Goal: Task Accomplishment & Management: Manage account settings

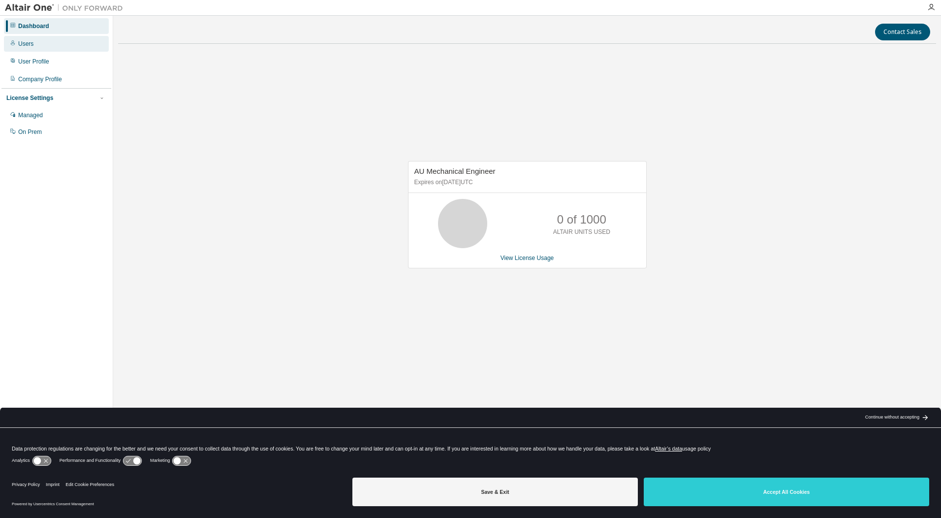
click at [25, 44] on div "Users" at bounding box center [25, 44] width 15 height 8
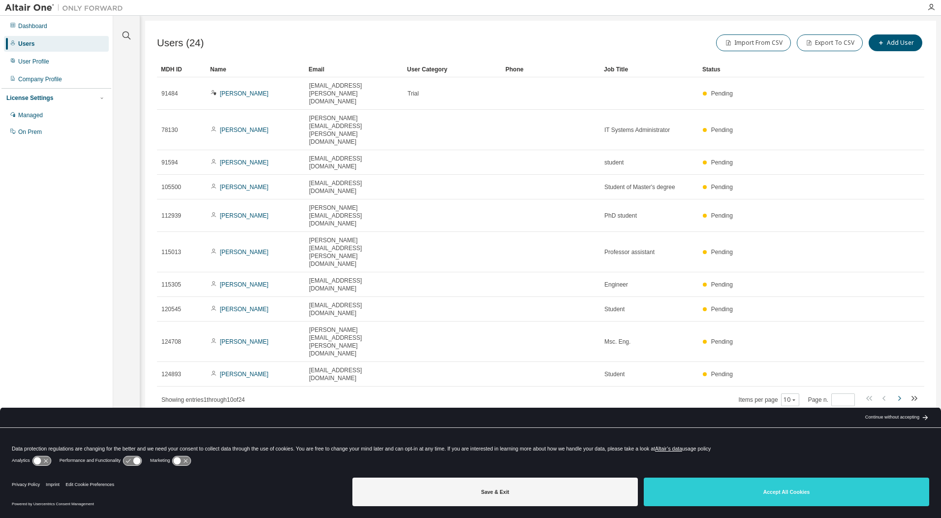
click at [902, 392] on icon "button" at bounding box center [899, 398] width 12 height 12
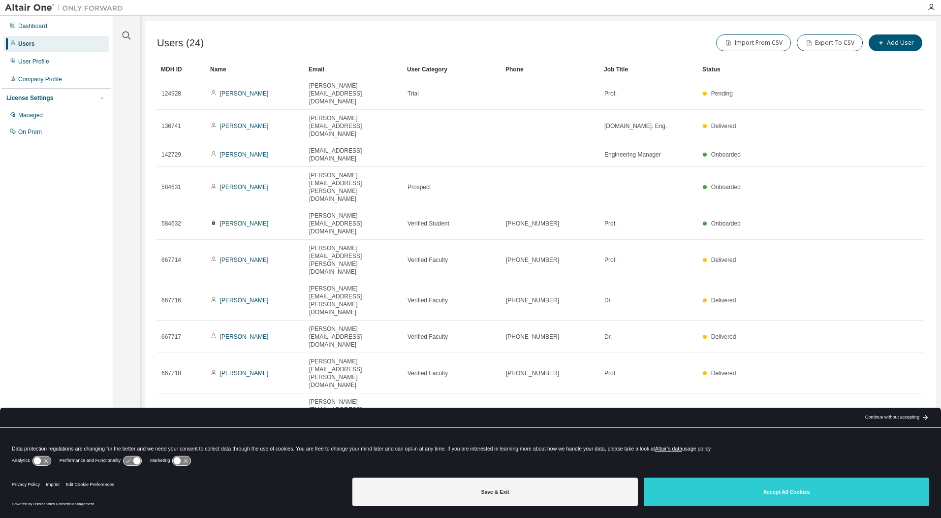
click at [902, 440] on icon "button" at bounding box center [899, 446] width 12 height 12
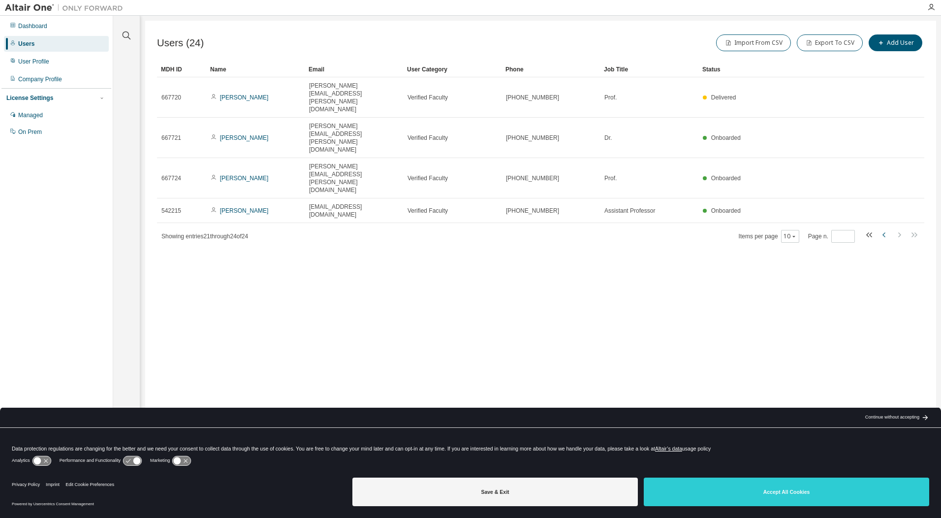
click at [883, 229] on icon "button" at bounding box center [885, 235] width 12 height 12
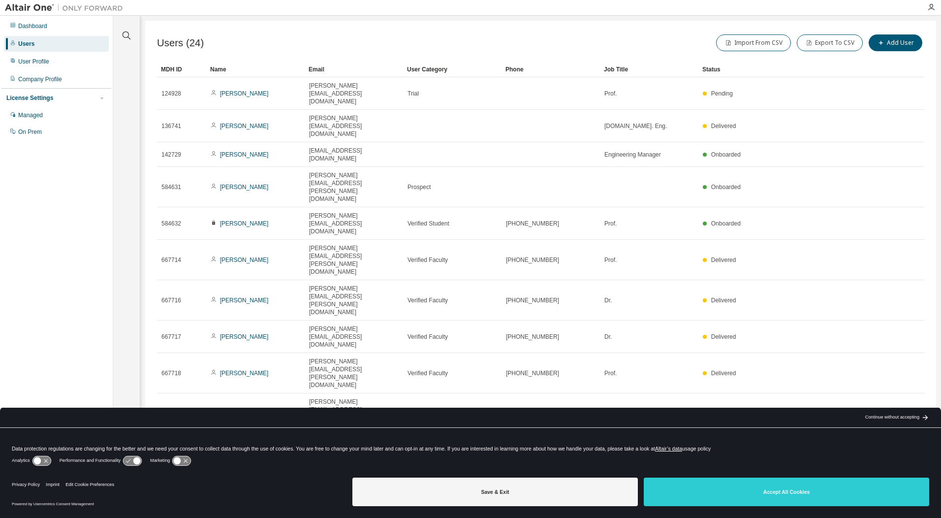
click at [795, 444] on icon "button" at bounding box center [794, 447] width 6 height 6
click at [804, 322] on div "100" at bounding box center [820, 319] width 79 height 12
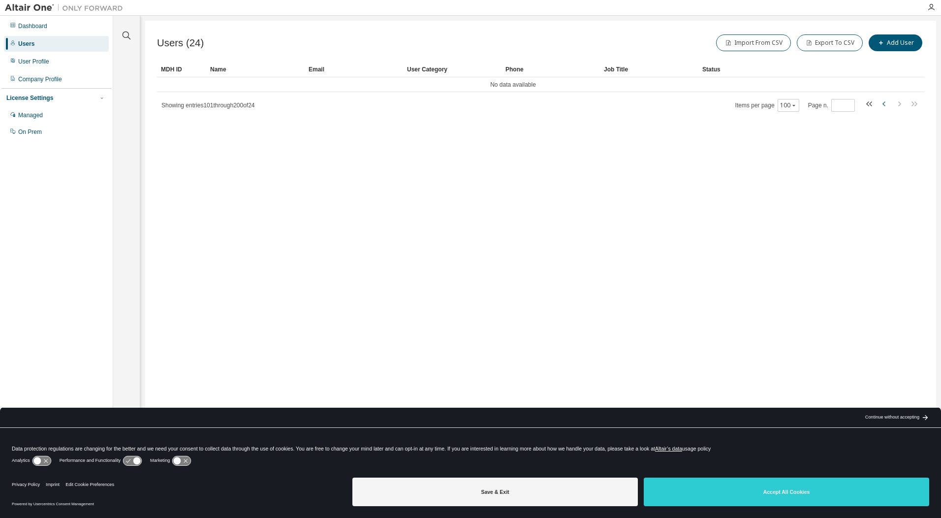
click at [886, 100] on icon "button" at bounding box center [885, 104] width 12 height 12
type input "*"
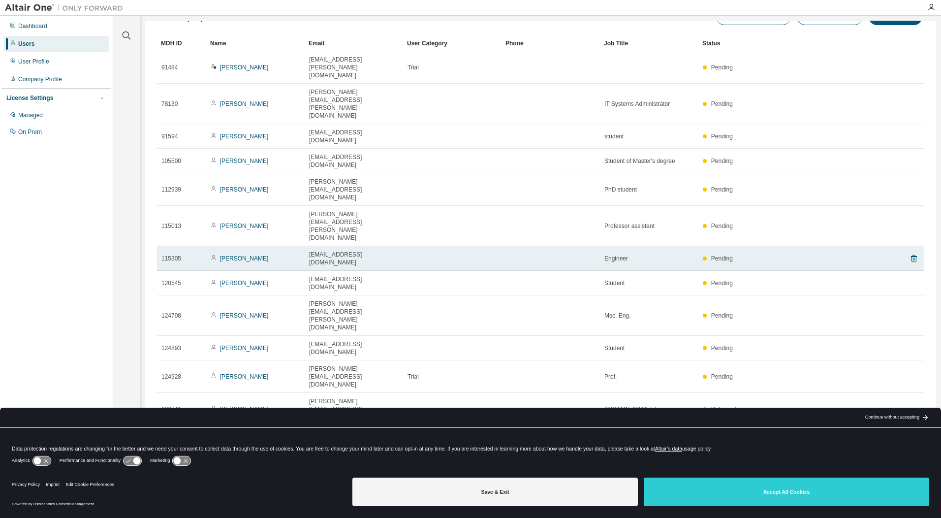
scroll to position [40, 0]
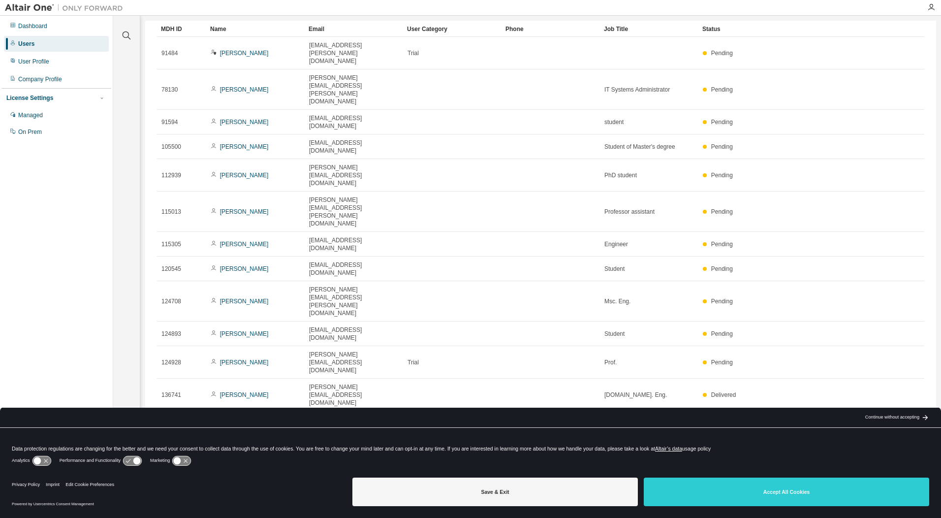
click at [248, 489] on link "[PERSON_NAME]" at bounding box center [244, 492] width 49 height 7
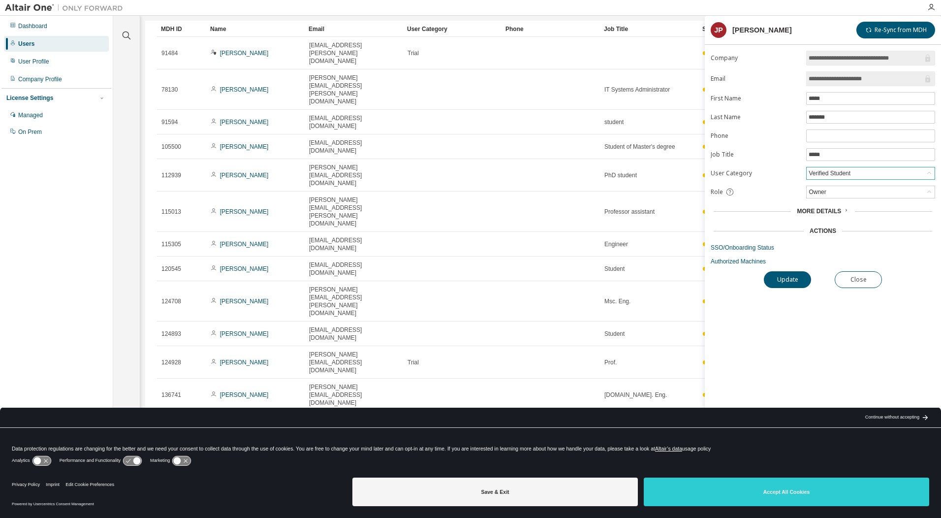
click at [889, 173] on div "Verified Student" at bounding box center [871, 173] width 128 height 12
click at [856, 221] on li "Verified Faculty" at bounding box center [870, 224] width 126 height 13
click at [896, 248] on link "SSO/Onboarding Status" at bounding box center [823, 248] width 224 height 8
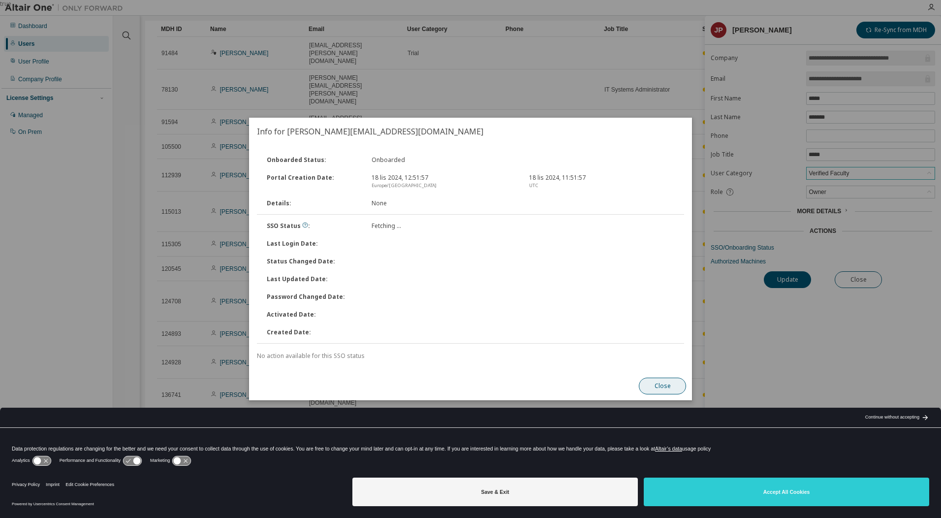
click at [661, 392] on button "Close" at bounding box center [662, 386] width 47 height 17
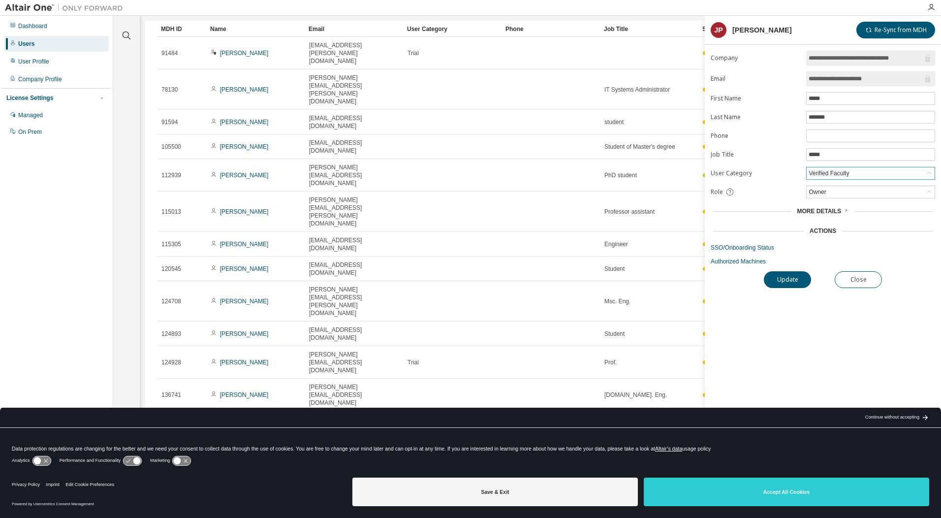
drag, startPoint x: 843, startPoint y: 367, endPoint x: 835, endPoint y: 364, distance: 7.8
click at [841, 366] on div "**********" at bounding box center [823, 270] width 236 height 438
click at [789, 276] on button "Update" at bounding box center [787, 279] width 47 height 17
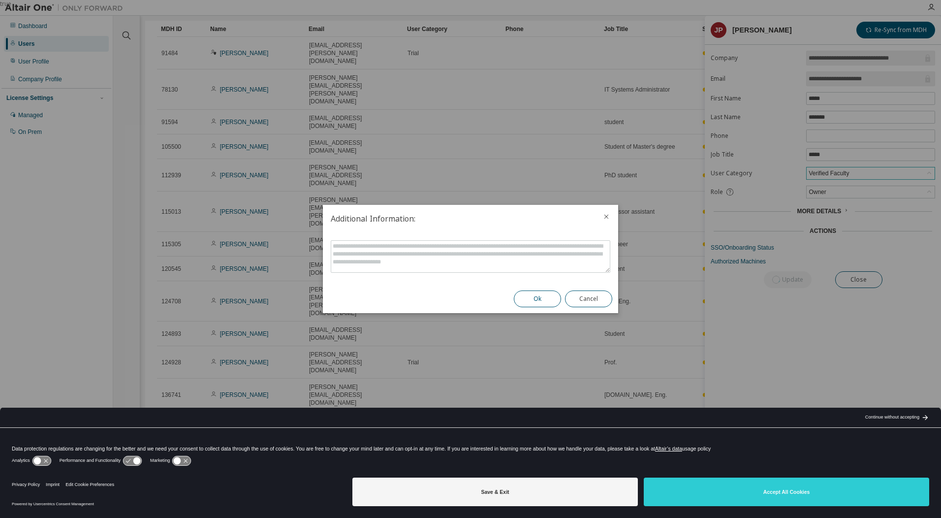
click at [546, 296] on button "Ok" at bounding box center [537, 298] width 47 height 17
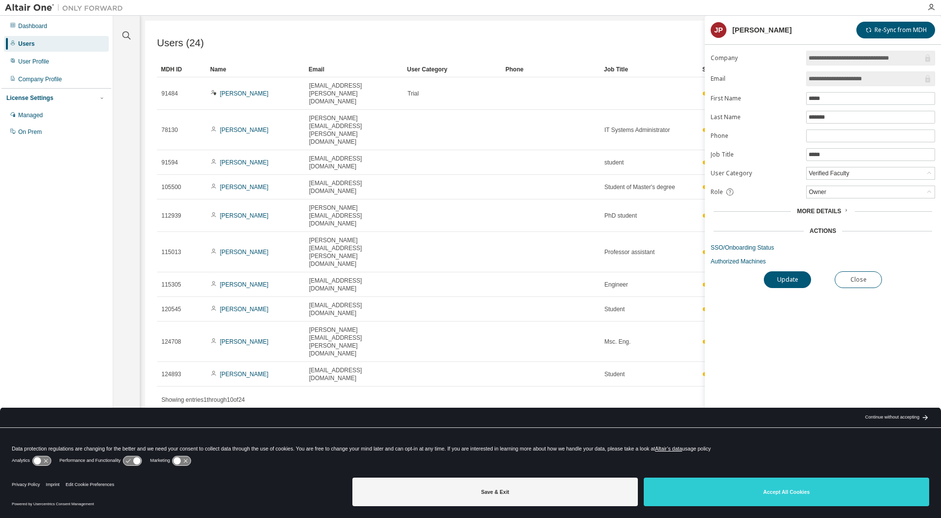
click at [685, 292] on div "Users (24) Import From CSV Export To CSV Add User Clear Load Save Save As Field…" at bounding box center [540, 253] width 791 height 464
click at [872, 281] on button "Close" at bounding box center [858, 279] width 47 height 17
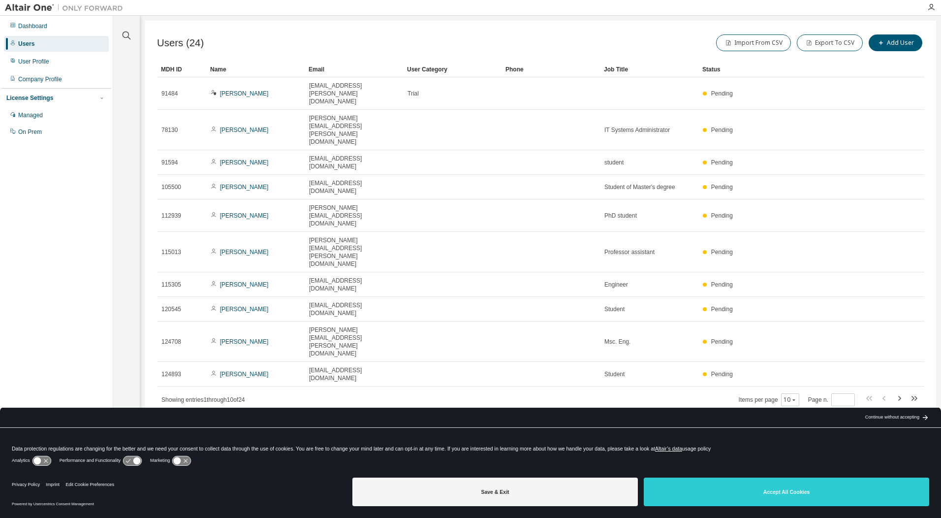
drag, startPoint x: 608, startPoint y: 288, endPoint x: 758, endPoint y: 298, distance: 150.0
click at [608, 288] on div "Users (24) Import From CSV Export To CSV Add User Clear Load Save Save As Field…" at bounding box center [540, 253] width 791 height 464
click at [899, 392] on icon "button" at bounding box center [899, 398] width 12 height 12
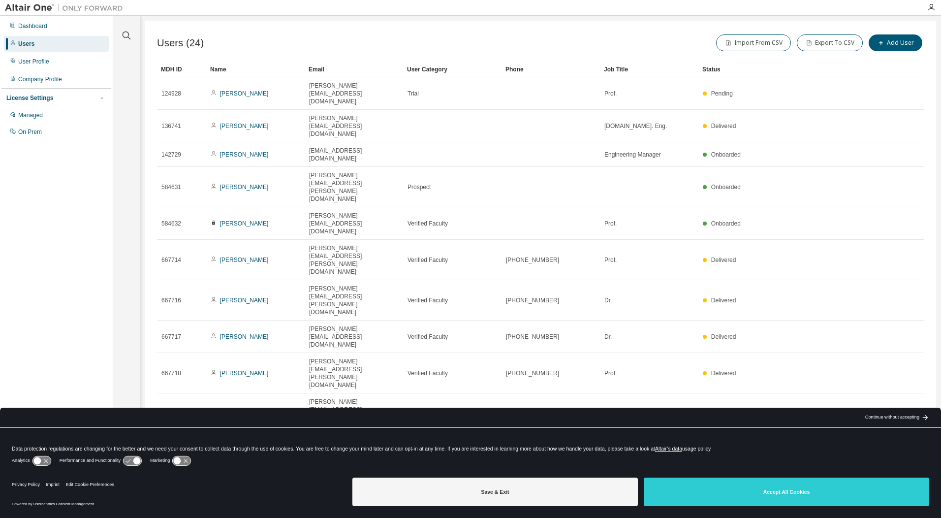
click at [681, 331] on div "Users (24) Import From CSV Export To CSV Add User Clear Load Save Save As Field…" at bounding box center [540, 253] width 791 height 464
click at [796, 444] on icon "button" at bounding box center [794, 447] width 6 height 6
click at [796, 282] on div "20" at bounding box center [820, 283] width 79 height 12
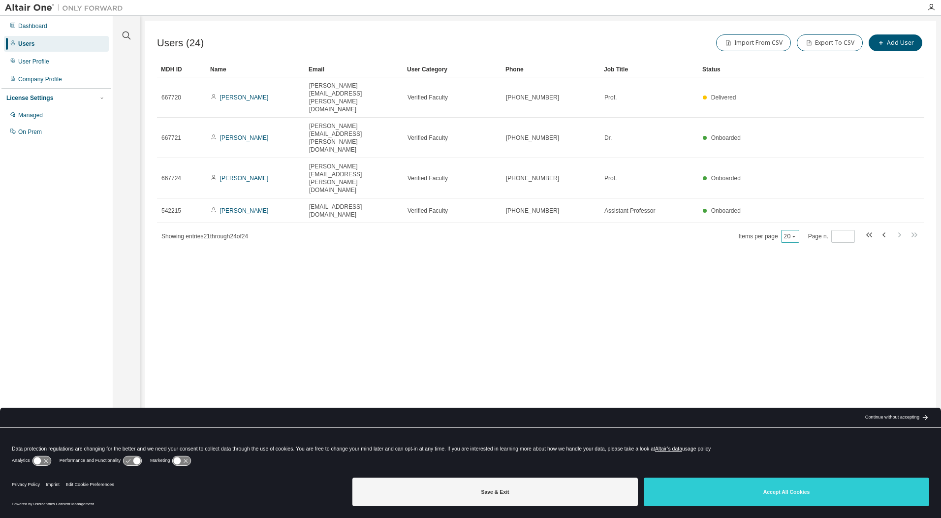
click at [793, 233] on icon "button" at bounding box center [794, 236] width 6 height 6
click at [797, 192] on div "30" at bounding box center [820, 195] width 79 height 12
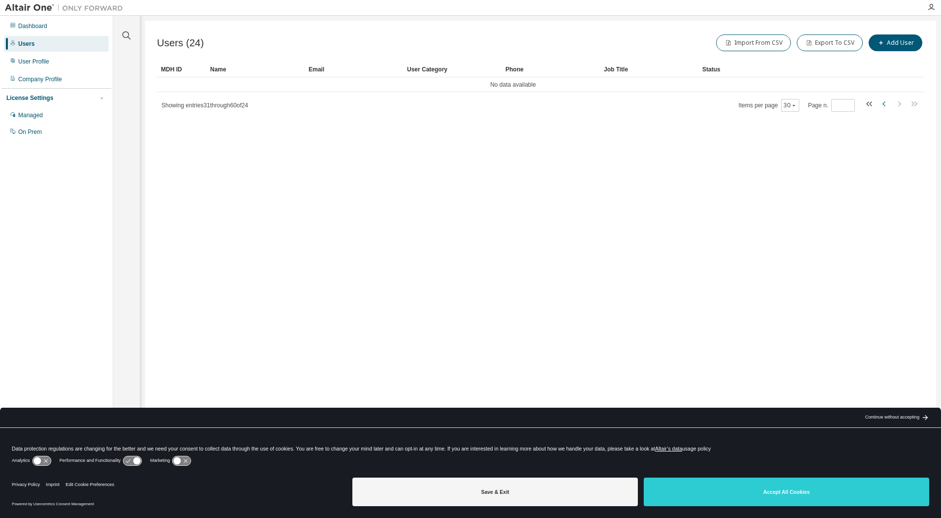
click at [882, 104] on icon "button" at bounding box center [885, 104] width 12 height 12
type input "*"
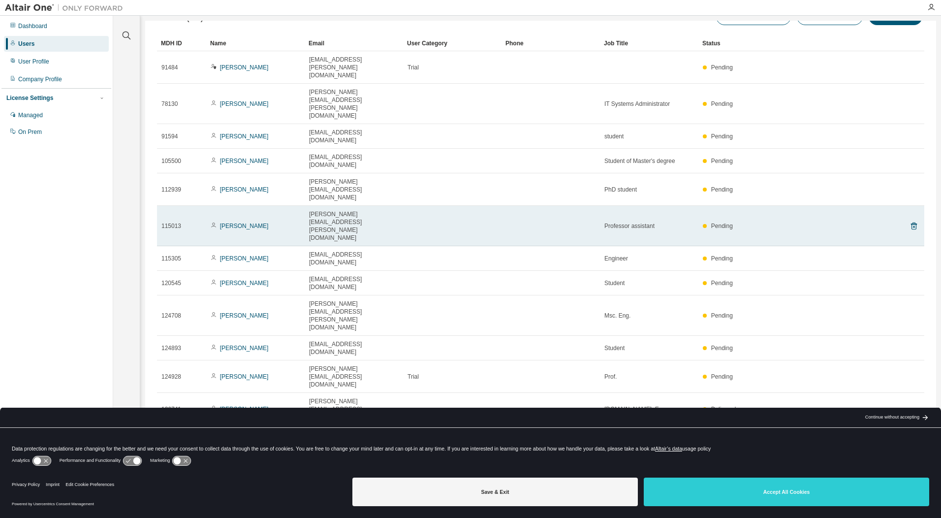
scroll to position [40, 0]
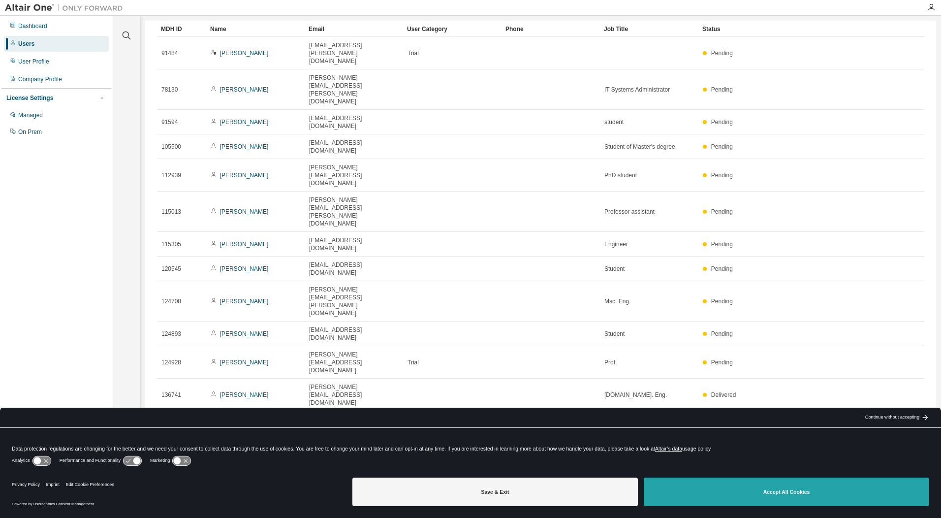
click at [744, 496] on button "Accept All Cookies" at bounding box center [787, 492] width 286 height 29
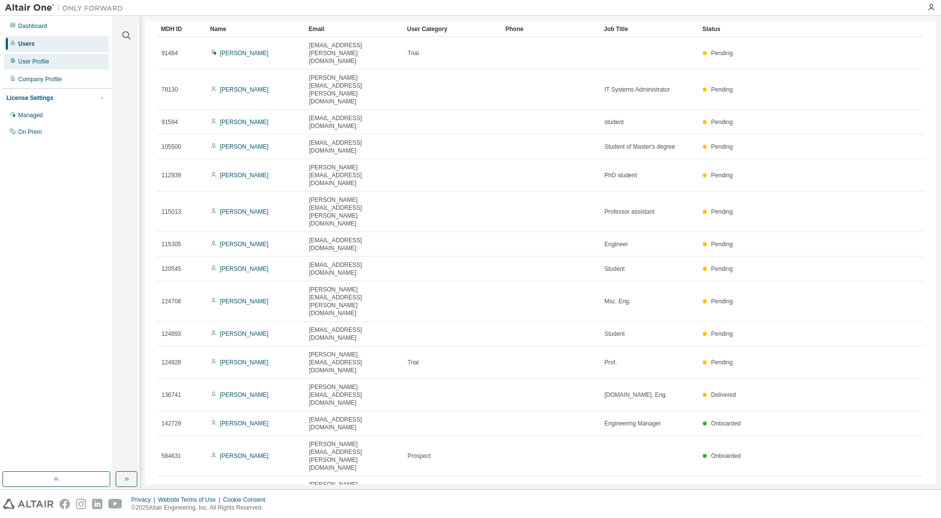
click at [37, 64] on div "User Profile" at bounding box center [33, 62] width 31 height 8
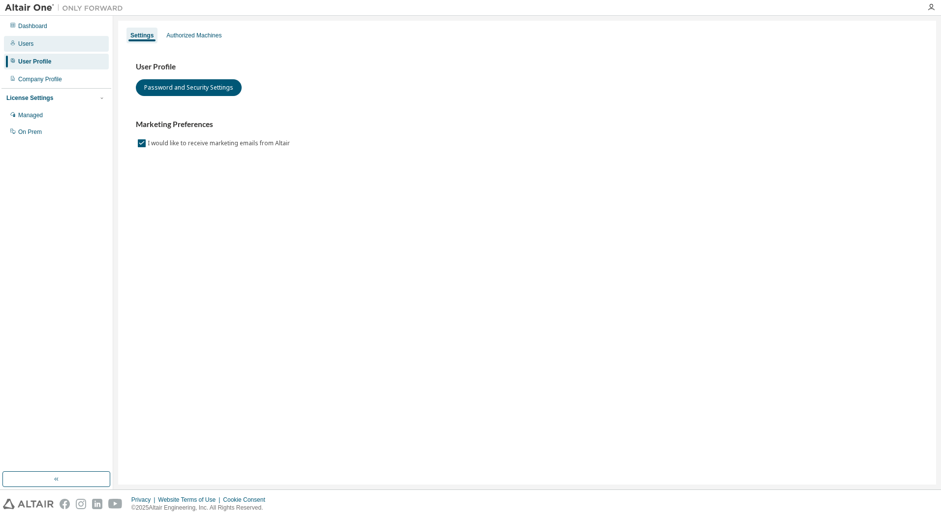
click at [32, 47] on div "Users" at bounding box center [25, 44] width 15 height 8
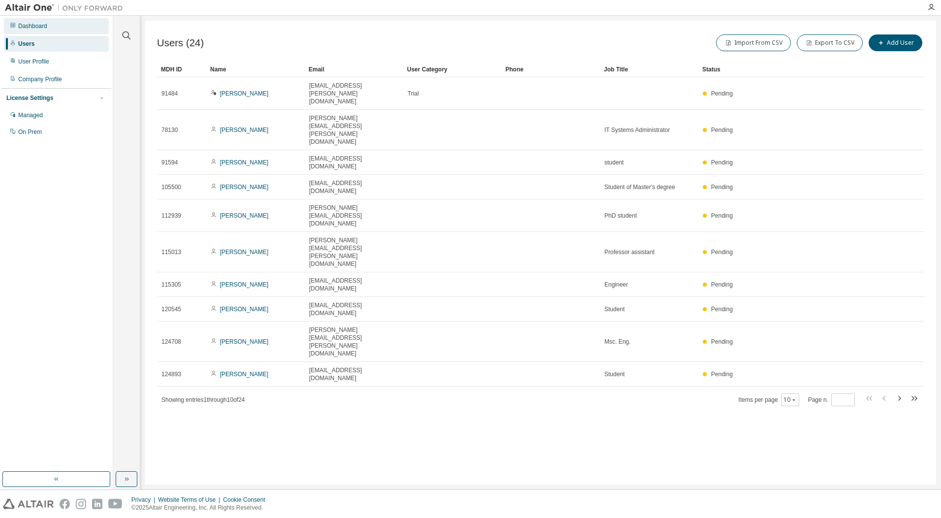
click at [40, 29] on div "Dashboard" at bounding box center [32, 26] width 29 height 8
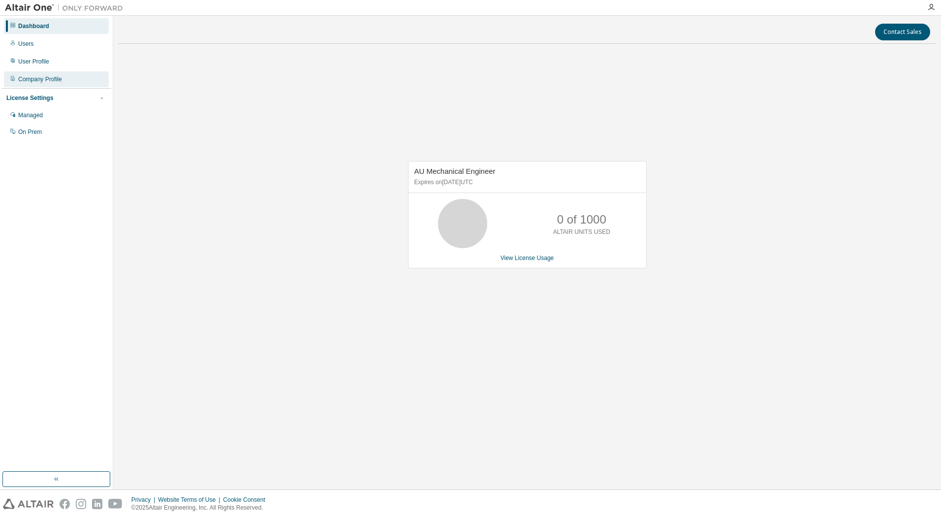
click at [51, 79] on div "Company Profile" at bounding box center [40, 79] width 44 height 8
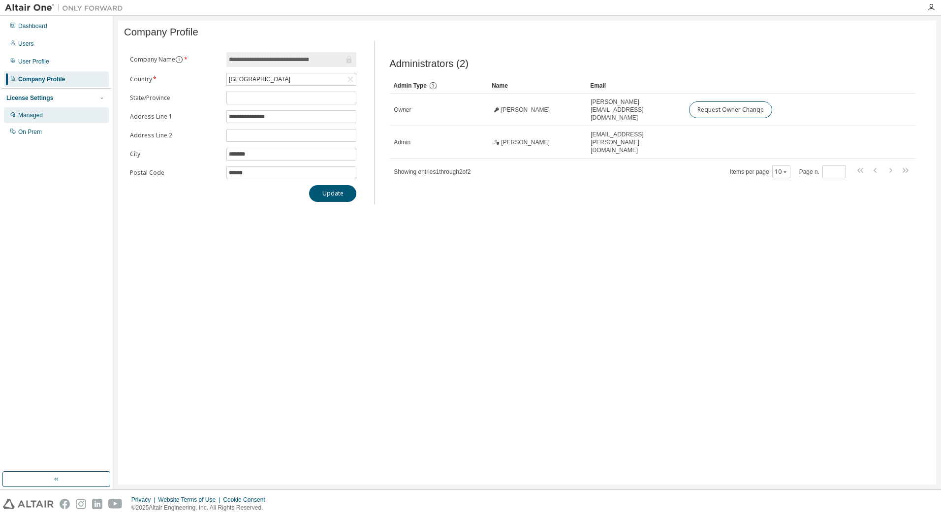
click at [34, 112] on div "Managed" at bounding box center [30, 115] width 25 height 8
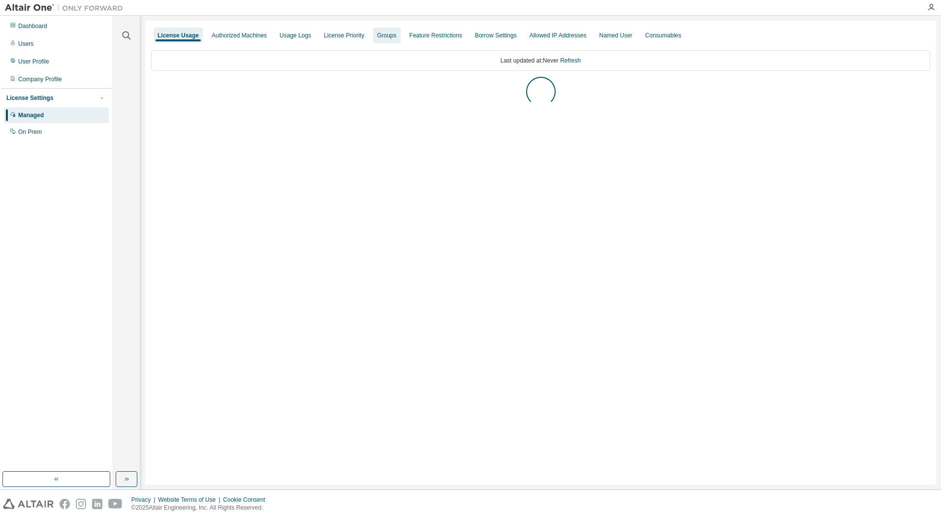
click at [394, 35] on div "Groups" at bounding box center [386, 36] width 19 height 8
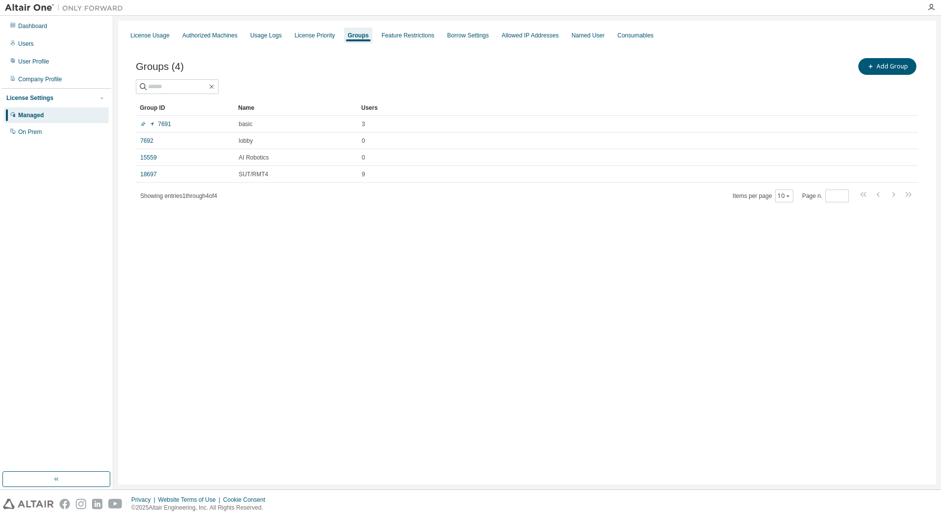
click at [394, 239] on div "License Usage Authorized Machines Usage Logs License Priority Groups Feature Re…" at bounding box center [527, 253] width 818 height 464
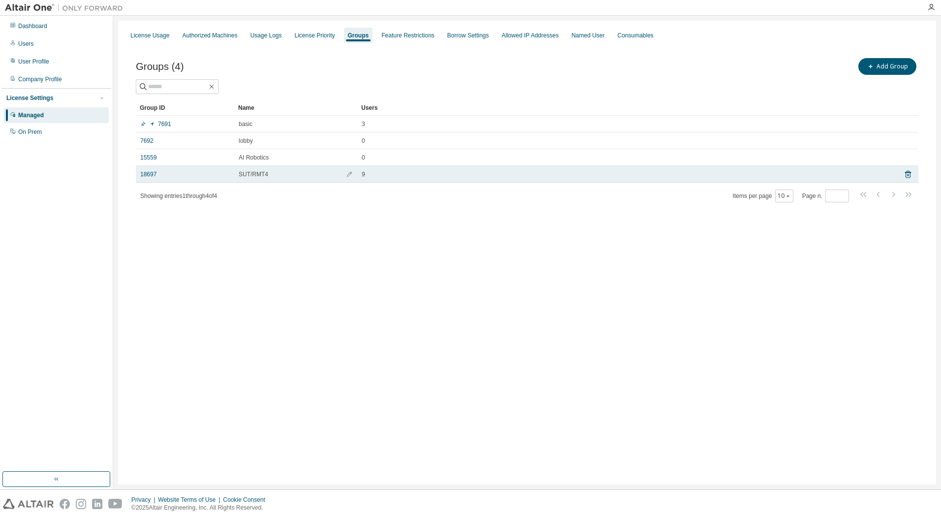
click at [288, 176] on div "SUT/RMT4" at bounding box center [296, 174] width 114 height 8
click at [154, 173] on link "18697" at bounding box center [148, 174] width 16 height 8
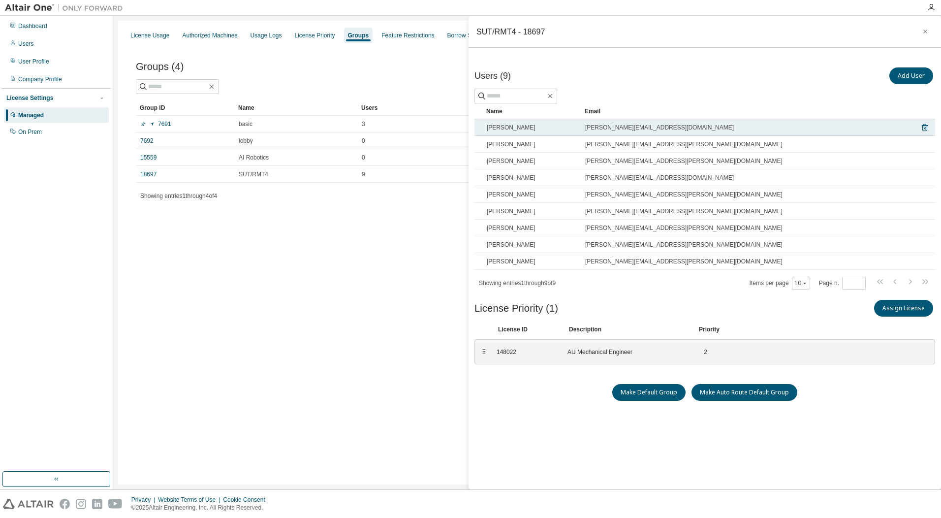
click at [611, 127] on span "[PERSON_NAME][EMAIL_ADDRESS][DOMAIN_NAME]" at bounding box center [659, 128] width 149 height 8
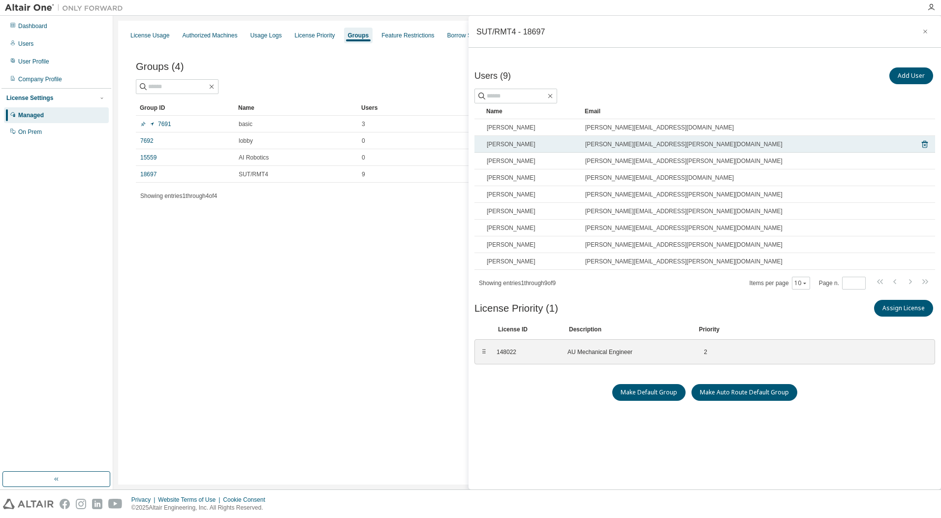
click at [550, 148] on div "[PERSON_NAME]" at bounding box center [532, 144] width 90 height 8
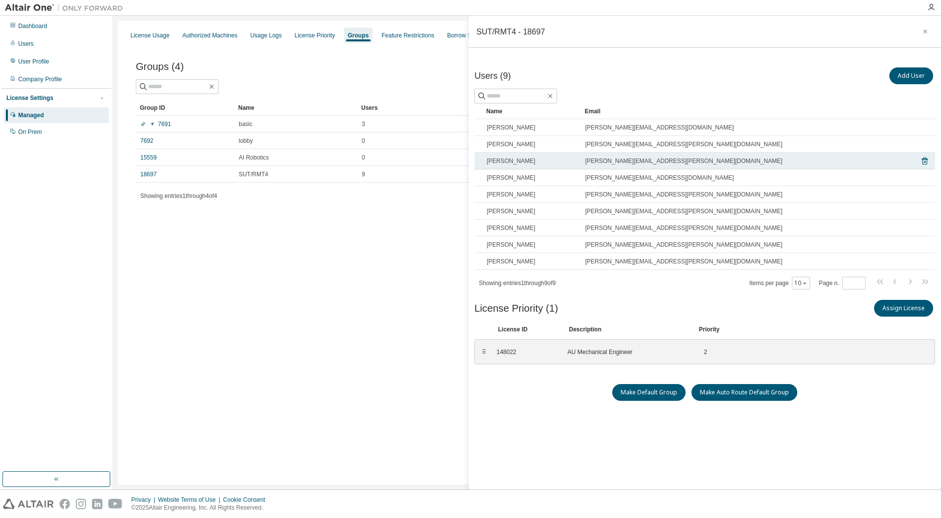
click at [545, 159] on div "[PERSON_NAME]" at bounding box center [532, 161] width 90 height 8
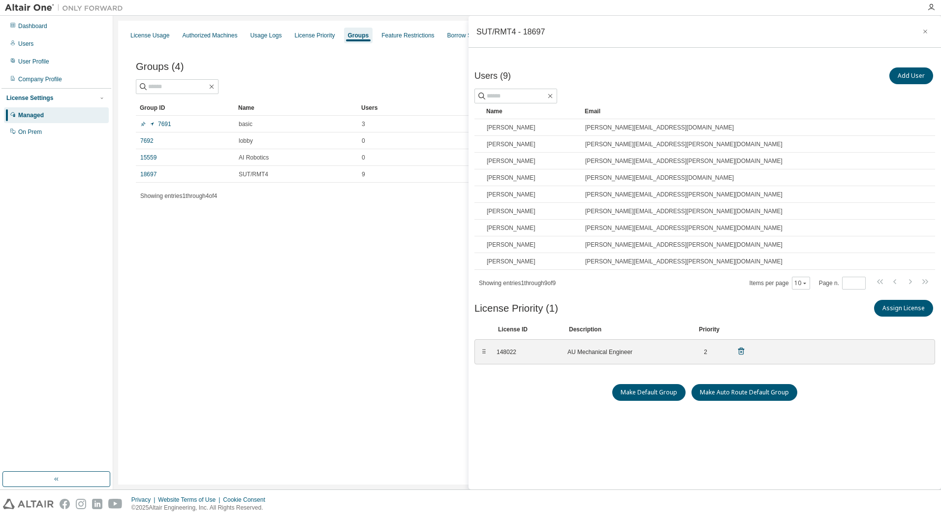
click at [794, 348] on div "⠿ 148022 AU Mechanical Engineer 2" at bounding box center [705, 351] width 461 height 25
click at [740, 353] on icon at bounding box center [741, 351] width 9 height 9
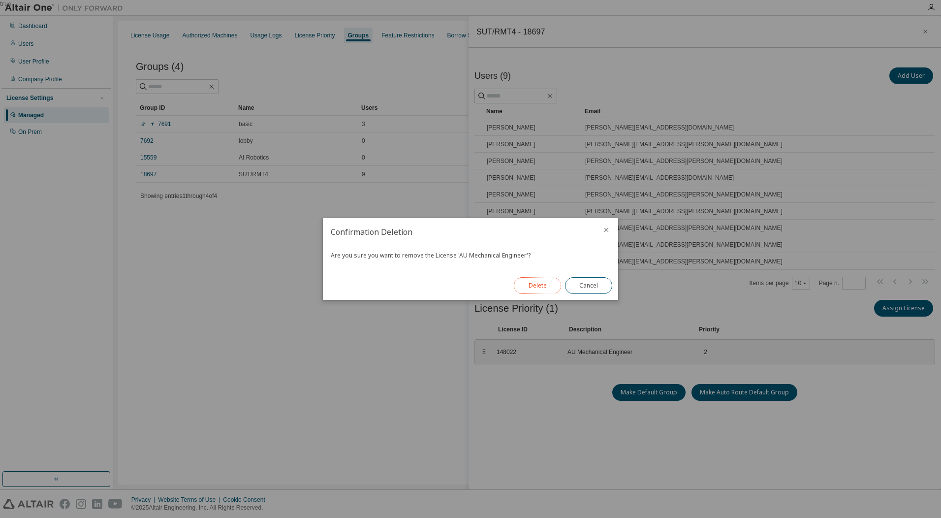
click at [547, 286] on button "Delete" at bounding box center [537, 285] width 47 height 17
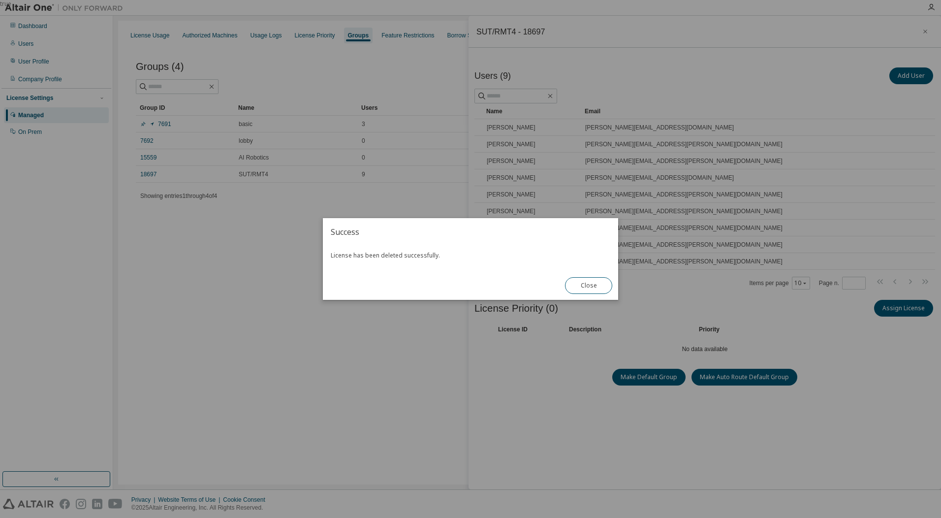
drag, startPoint x: 590, startPoint y: 285, endPoint x: 607, endPoint y: 287, distance: 17.9
click at [593, 285] on button "Close" at bounding box center [588, 285] width 47 height 17
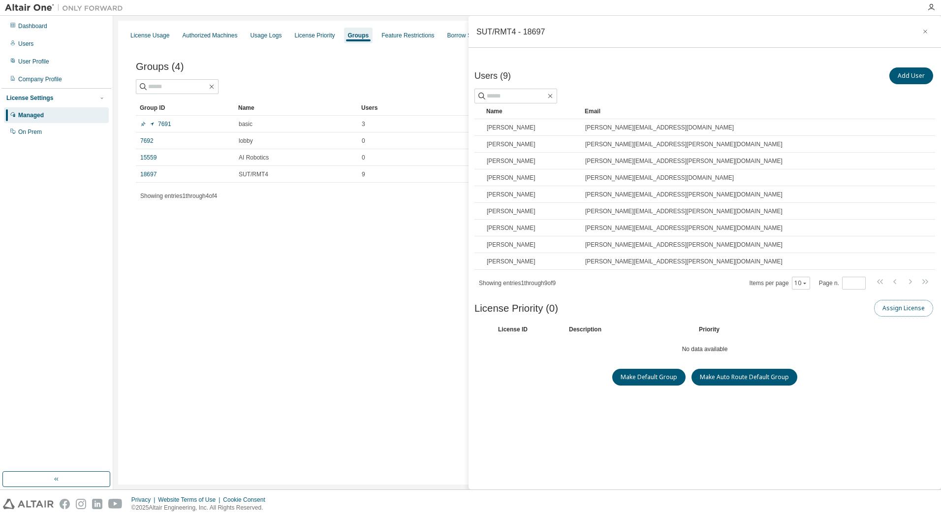
click at [909, 303] on button "Assign License" at bounding box center [903, 308] width 59 height 17
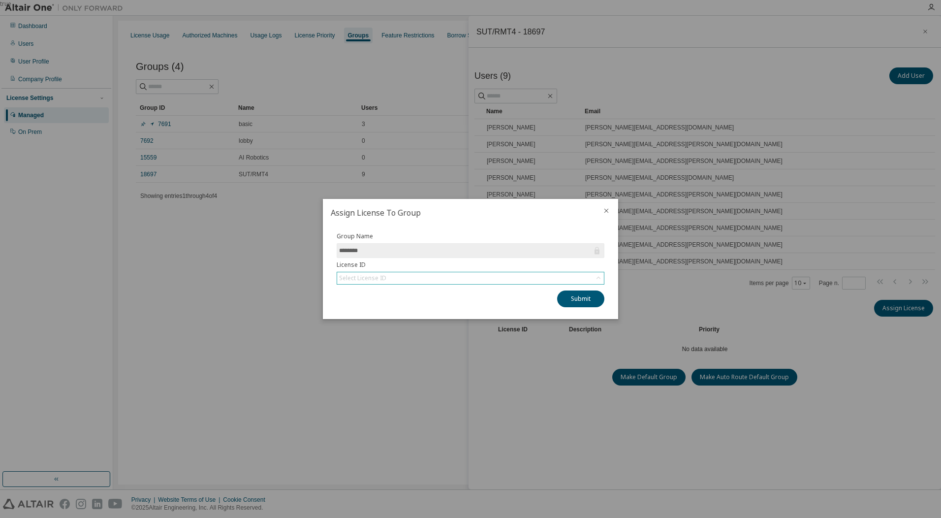
click at [479, 280] on div "Select License ID" at bounding box center [470, 278] width 267 height 12
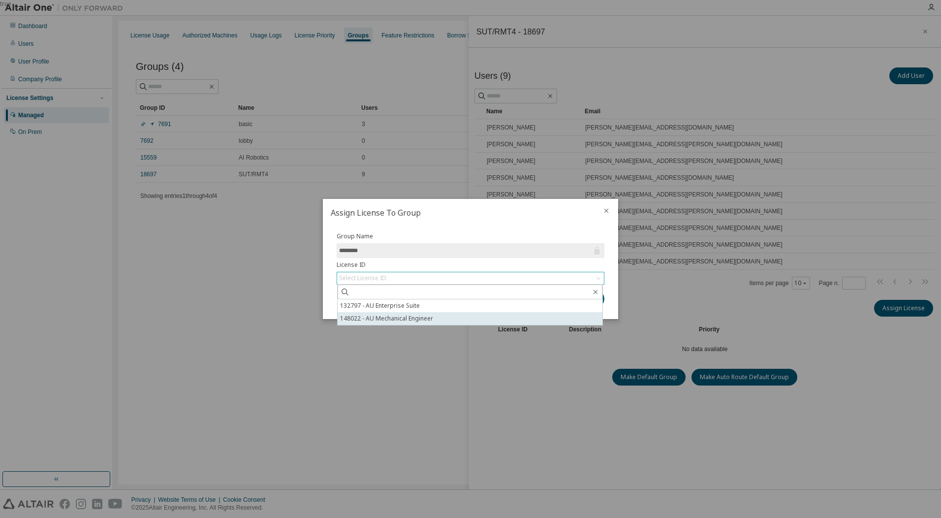
click at [434, 317] on li "148022 - AU Mechanical Engineer" at bounding box center [470, 318] width 265 height 13
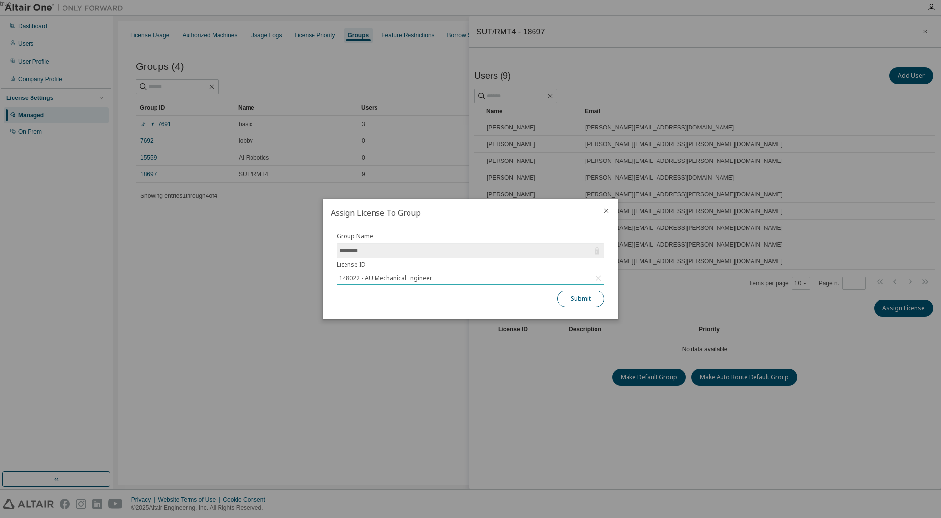
drag, startPoint x: 499, startPoint y: 309, endPoint x: 567, endPoint y: 305, distance: 67.6
click at [503, 308] on div "Group Name ******** License ID 148022 - AU Mechanical Engineer Submit" at bounding box center [470, 272] width 295 height 93
click at [586, 300] on button "Submit" at bounding box center [580, 298] width 47 height 17
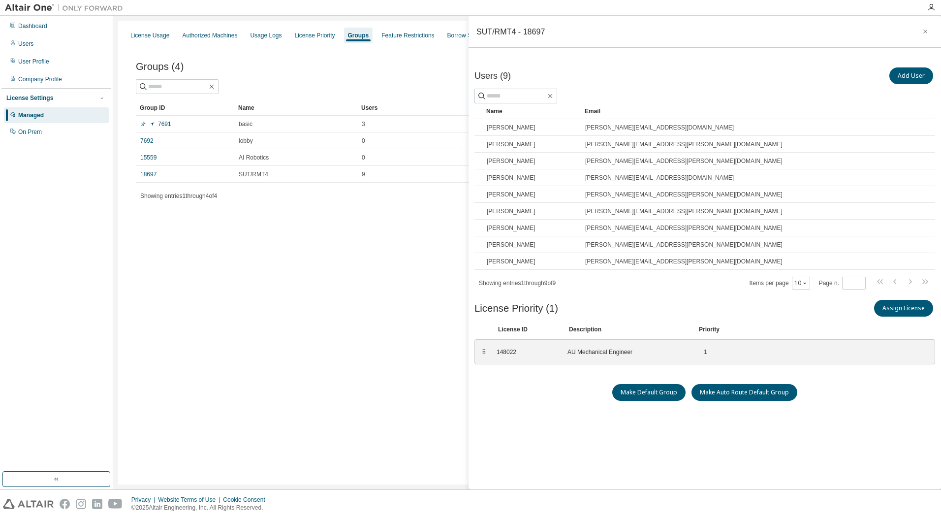
click at [248, 299] on div "License Usage Authorized Machines Usage Logs License Priority Groups Feature Re…" at bounding box center [527, 253] width 818 height 464
click at [925, 31] on icon "button" at bounding box center [926, 32] width 4 height 4
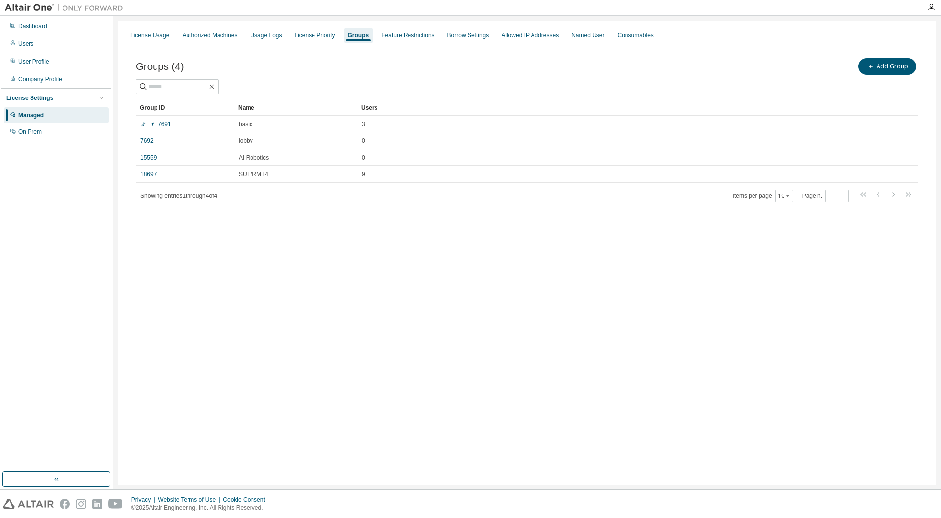
click at [394, 250] on div "License Usage Authorized Machines Usage Logs License Priority Groups Feature Re…" at bounding box center [527, 253] width 818 height 464
click at [40, 61] on div "User Profile" at bounding box center [33, 62] width 31 height 8
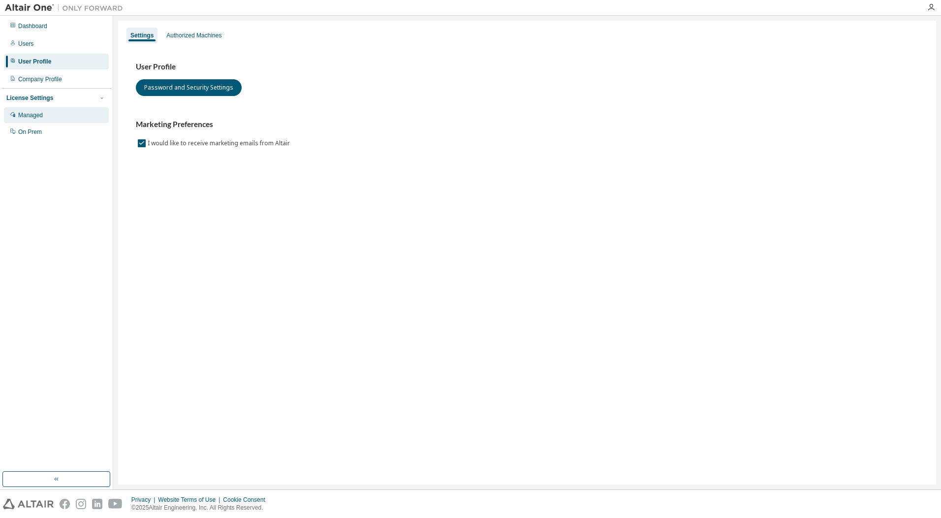
click at [52, 112] on div "Managed" at bounding box center [56, 115] width 105 height 16
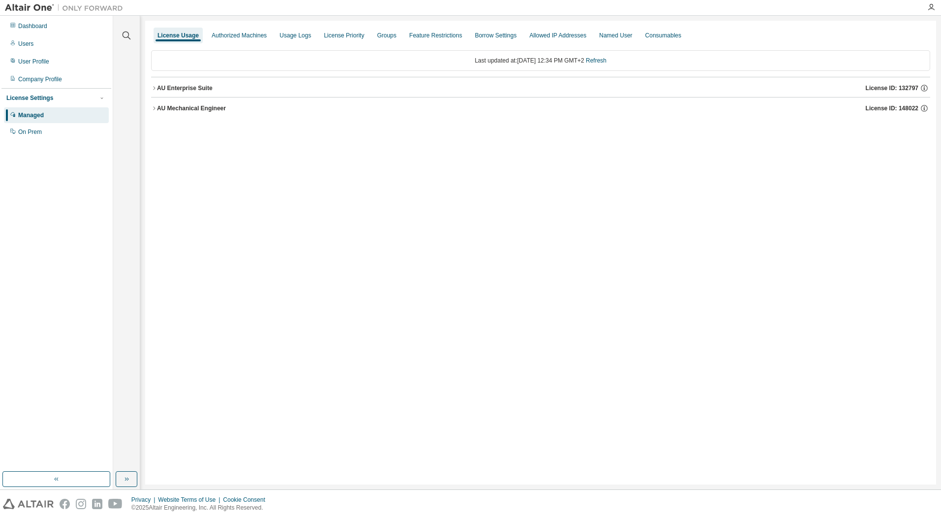
click at [153, 108] on icon "button" at bounding box center [154, 108] width 6 height 6
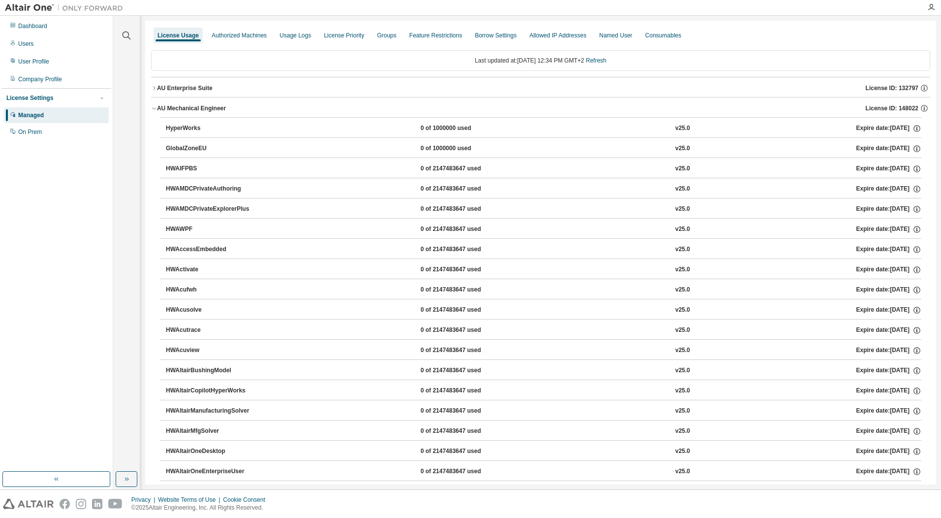
click at [152, 107] on icon "button" at bounding box center [154, 108] width 6 height 6
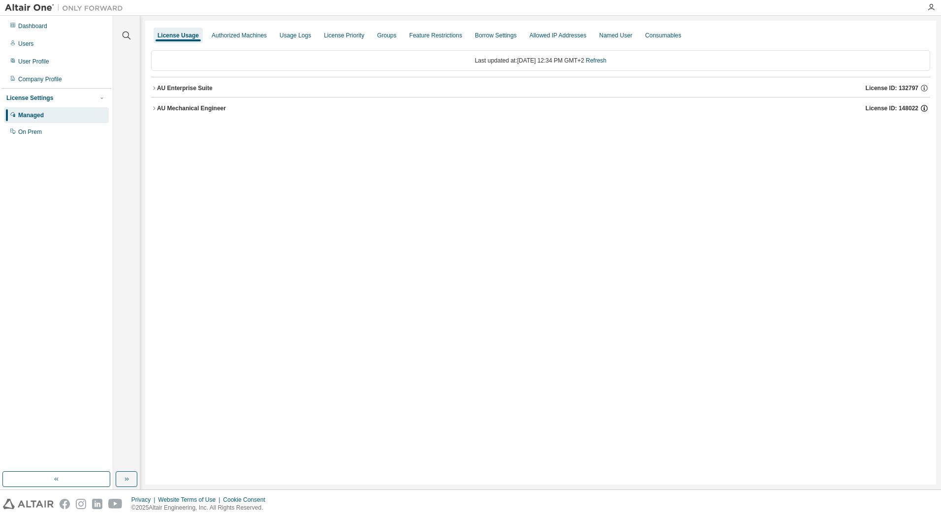
click at [924, 109] on icon "button" at bounding box center [924, 108] width 9 height 9
click at [925, 89] on icon "button" at bounding box center [924, 88] width 9 height 9
click at [913, 181] on div "License Usage Authorized Machines Usage Logs License Priority Groups Feature Re…" at bounding box center [540, 253] width 791 height 464
drag, startPoint x: 924, startPoint y: 106, endPoint x: 924, endPoint y: 112, distance: 5.4
click at [924, 107] on icon "button" at bounding box center [924, 108] width 9 height 9
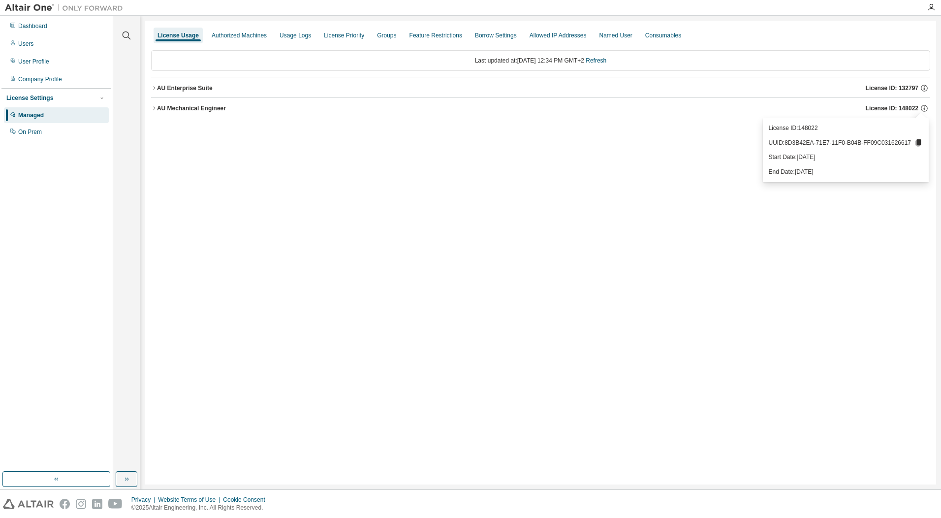
click at [892, 266] on div "License Usage Authorized Machines Usage Logs License Priority Groups Feature Re…" at bounding box center [540, 253] width 791 height 464
drag, startPoint x: 920, startPoint y: 108, endPoint x: 881, endPoint y: 114, distance: 38.9
click at [897, 109] on div "License ID: 148022" at bounding box center [898, 108] width 64 height 9
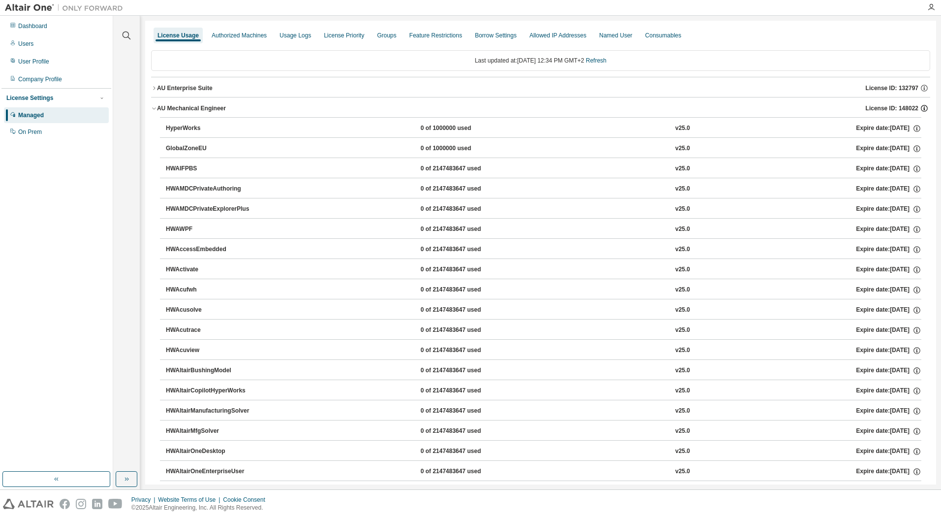
drag, startPoint x: 855, startPoint y: 111, endPoint x: 920, endPoint y: 110, distance: 65.5
click at [920, 110] on div "AU Mechanical Engineer License ID: 148022" at bounding box center [543, 108] width 773 height 9
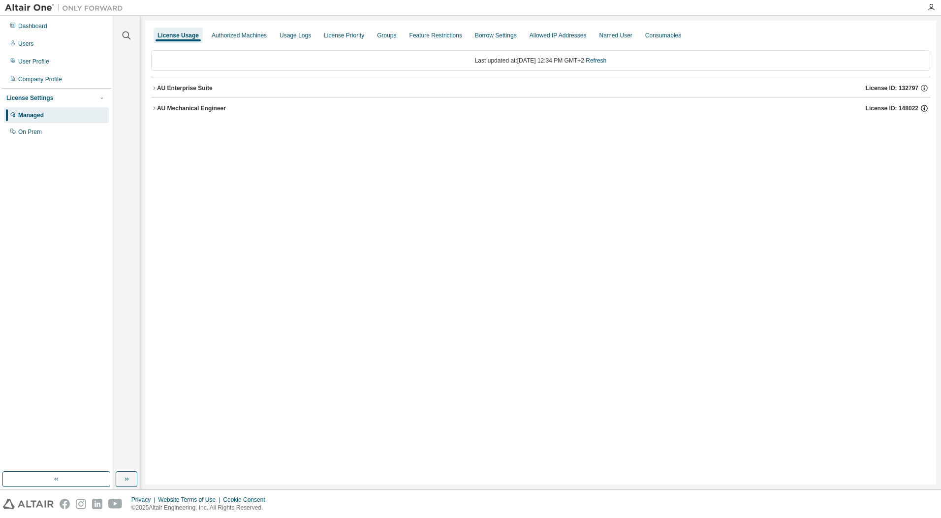
click at [920, 107] on div "License ID: 148022" at bounding box center [898, 108] width 64 height 9
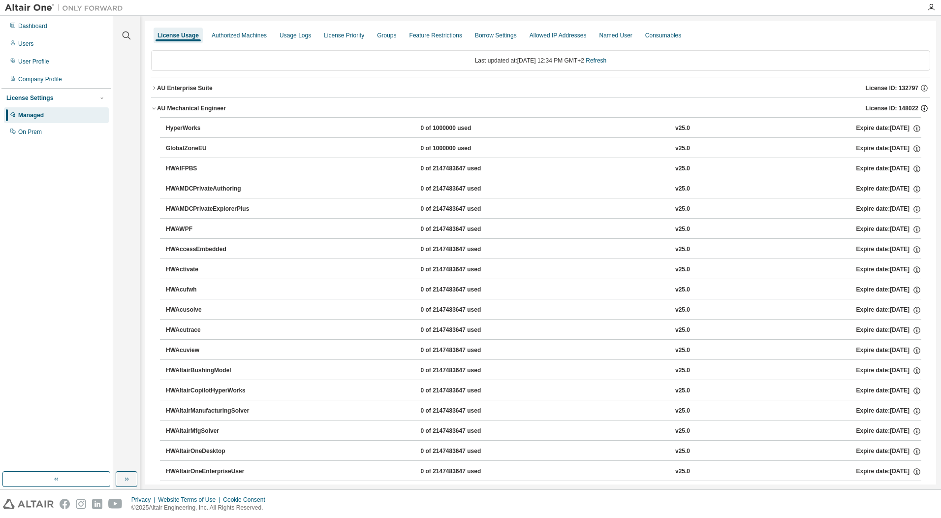
click at [921, 106] on icon "button" at bounding box center [924, 108] width 7 height 7
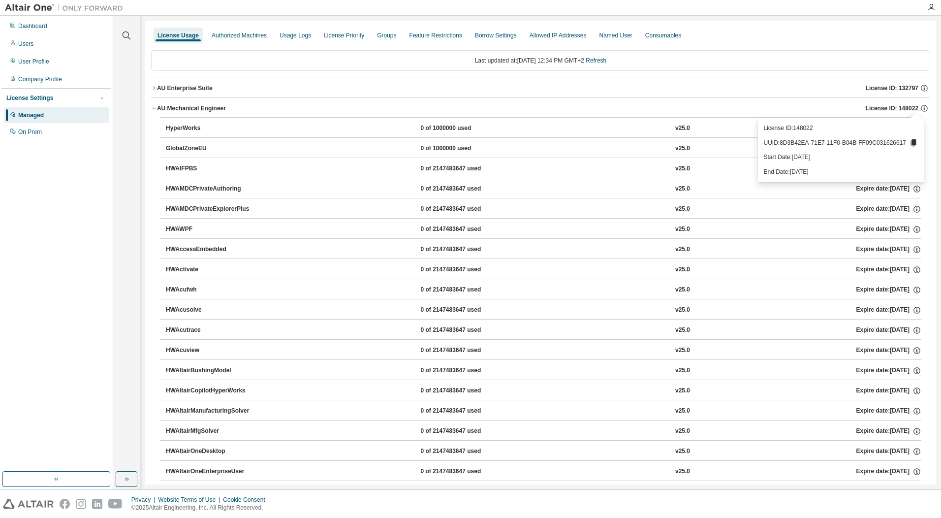
click at [816, 101] on button "AU Mechanical Engineer License ID: 148022" at bounding box center [540, 108] width 779 height 22
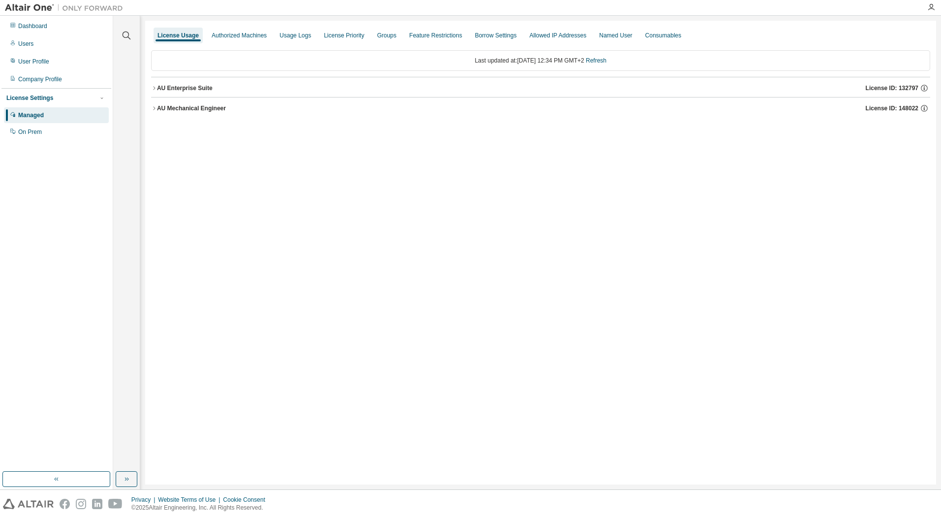
drag, startPoint x: 904, startPoint y: 108, endPoint x: 732, endPoint y: 193, distance: 192.4
click at [732, 193] on div "License Usage Authorized Machines Usage Logs License Priority Groups Feature Re…" at bounding box center [540, 253] width 791 height 464
click at [153, 107] on icon "button" at bounding box center [154, 108] width 6 height 6
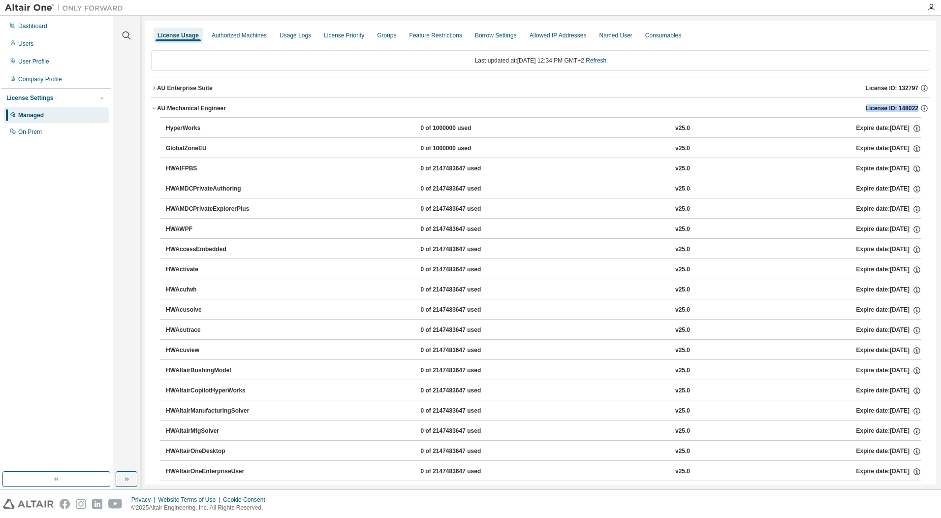
drag, startPoint x: 925, startPoint y: 109, endPoint x: 861, endPoint y: 106, distance: 64.1
copy span "License ID: 148022"
click at [31, 43] on div "Users" at bounding box center [25, 44] width 15 height 8
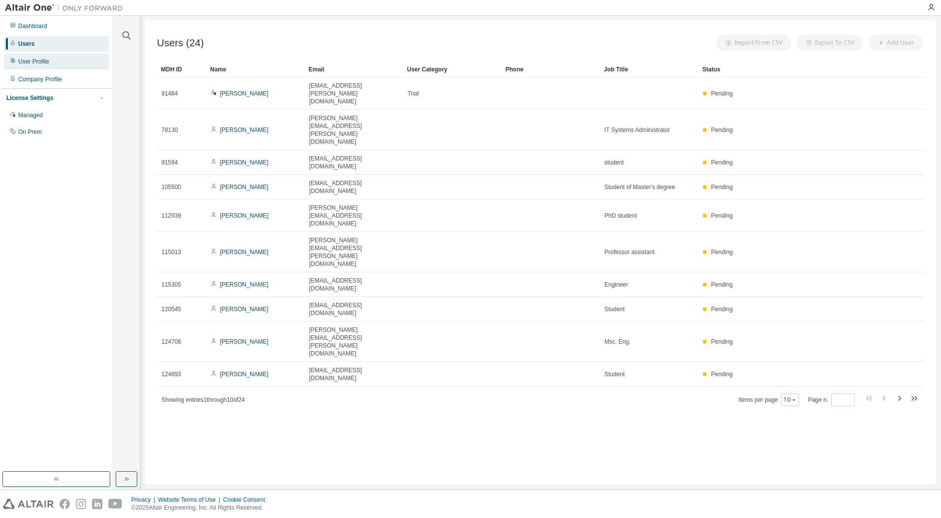
click at [37, 61] on div "User Profile" at bounding box center [33, 62] width 31 height 8
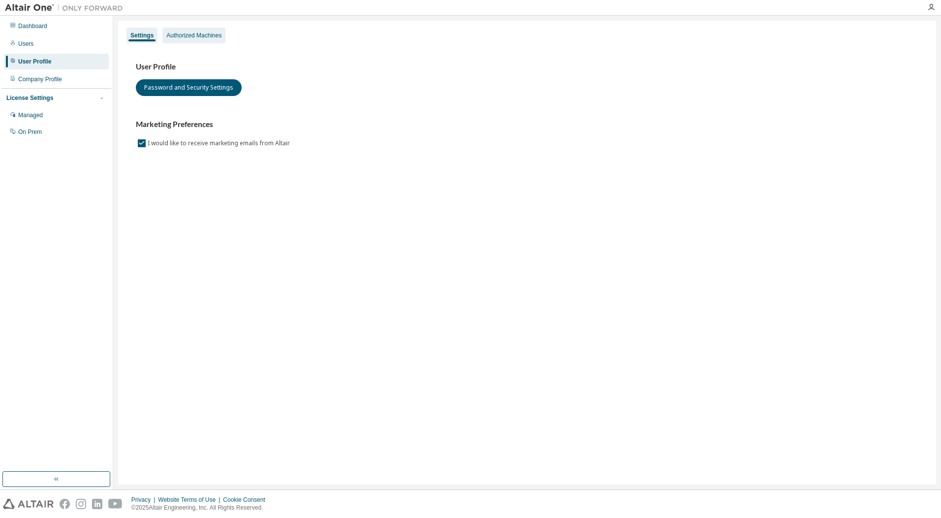
click at [197, 34] on div "Authorized Machines" at bounding box center [193, 36] width 55 height 8
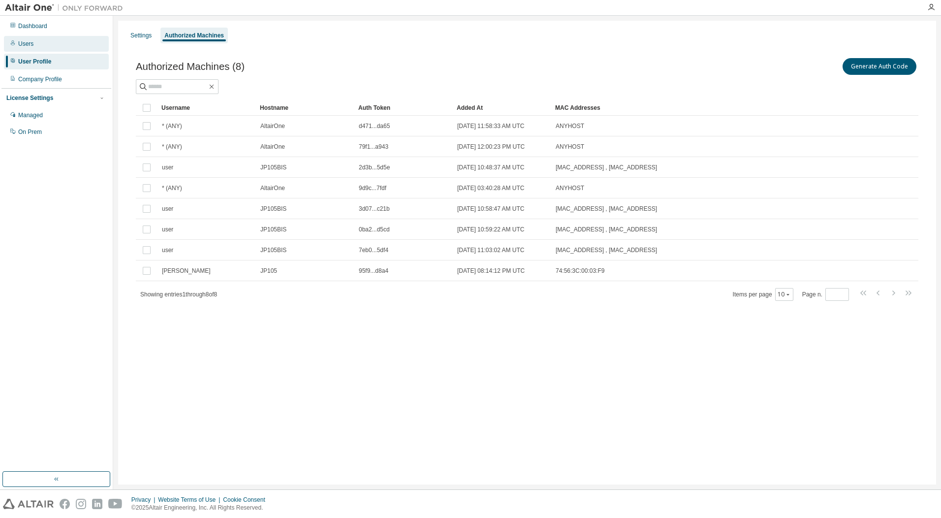
click at [27, 39] on div "Users" at bounding box center [56, 44] width 105 height 16
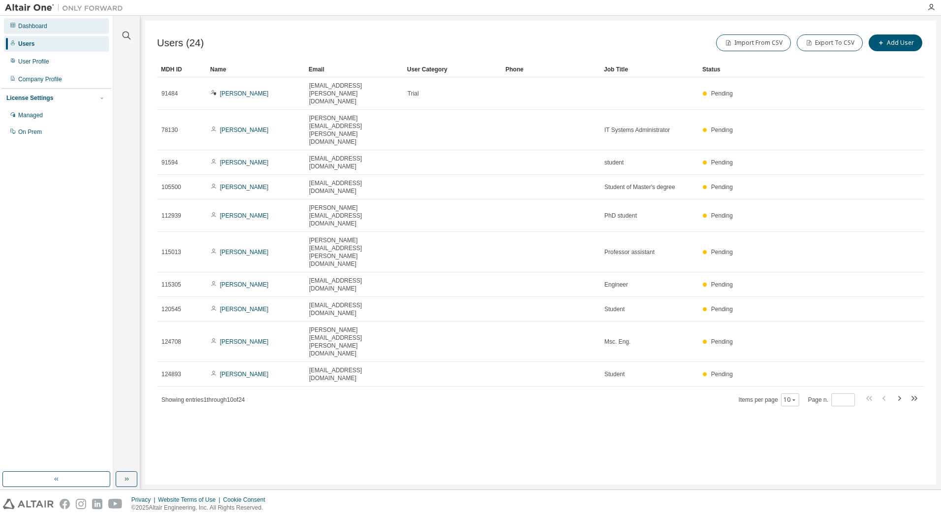
click at [32, 26] on div "Dashboard" at bounding box center [32, 26] width 29 height 8
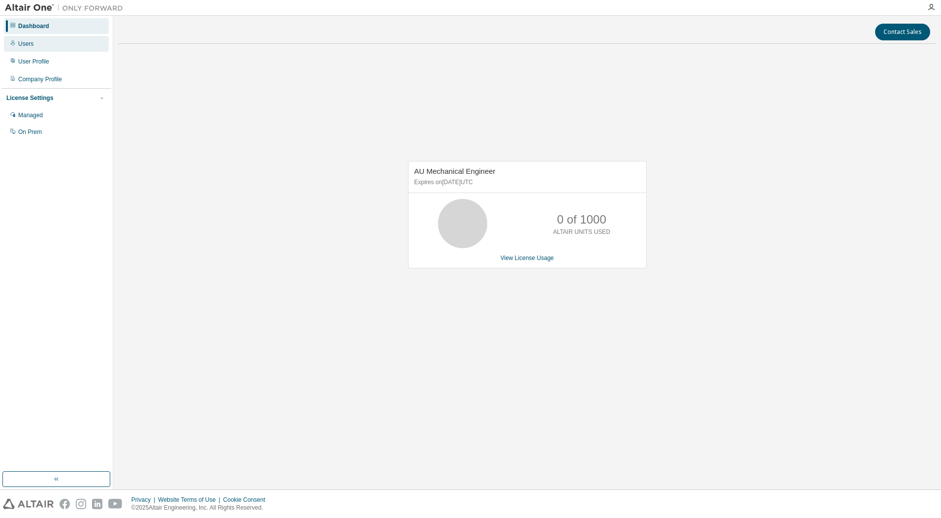
click at [31, 37] on div "Users" at bounding box center [56, 44] width 105 height 16
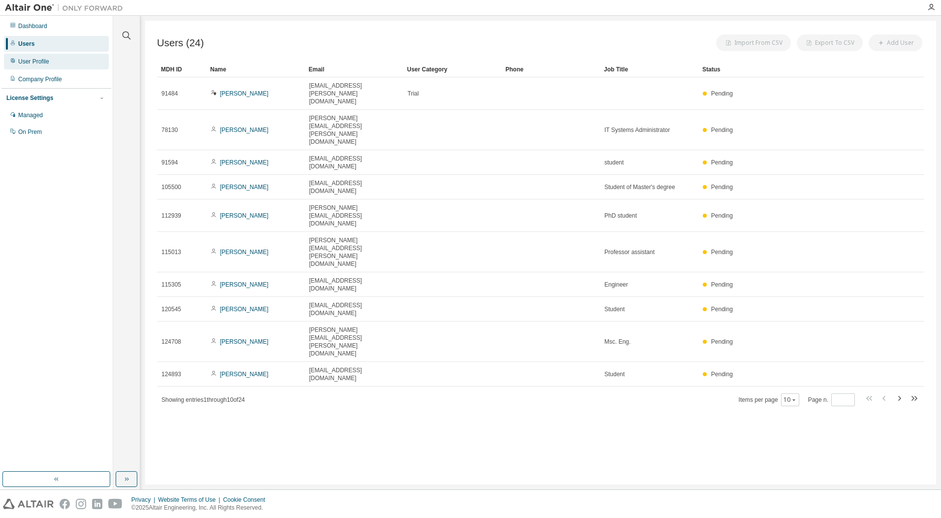
click at [29, 60] on div "User Profile" at bounding box center [33, 62] width 31 height 8
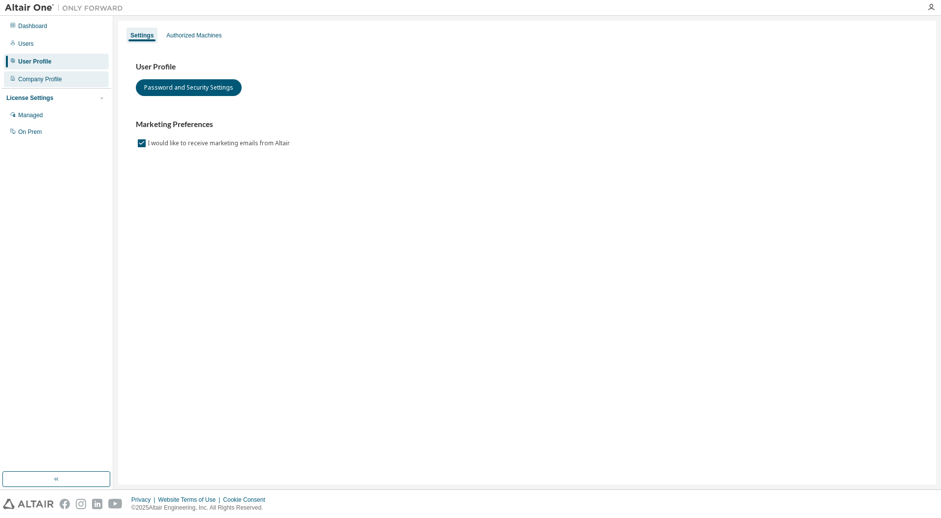
click at [30, 78] on div "Company Profile" at bounding box center [40, 79] width 44 height 8
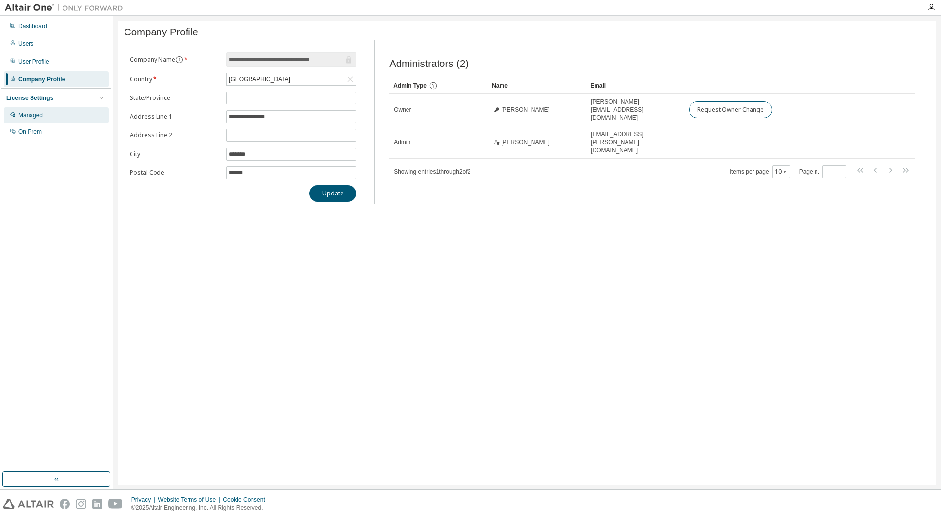
click at [29, 116] on div "Managed" at bounding box center [30, 115] width 25 height 8
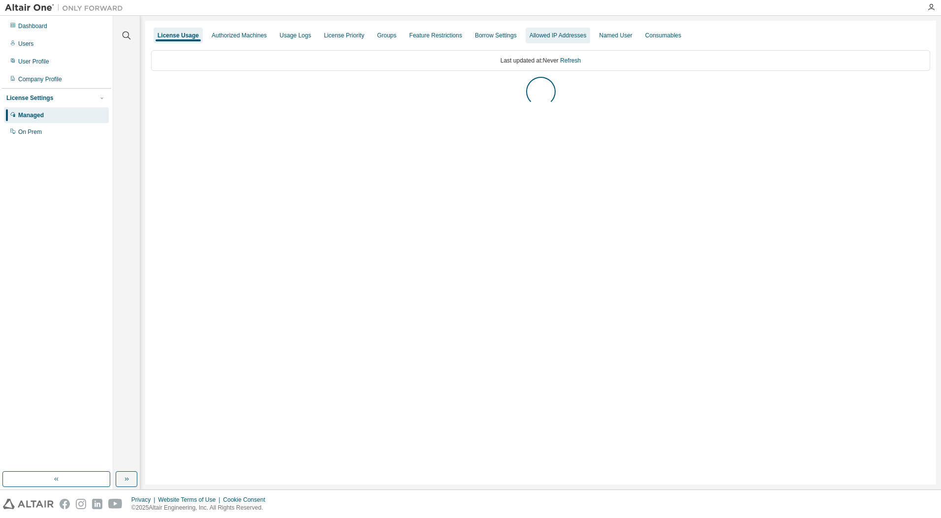
click at [572, 36] on div "Allowed IP Addresses" at bounding box center [558, 36] width 57 height 8
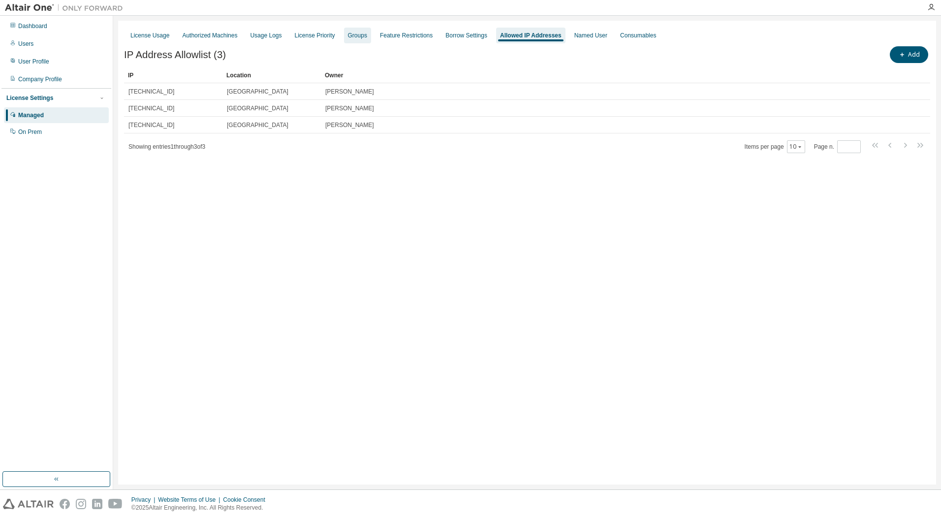
click at [367, 37] on div "Groups" at bounding box center [357, 36] width 19 height 8
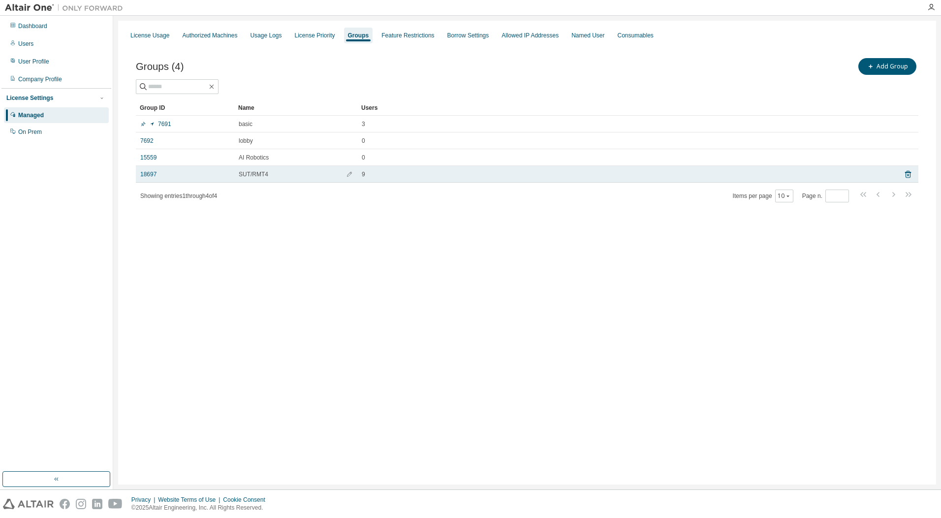
drag, startPoint x: 150, startPoint y: 174, endPoint x: 206, endPoint y: 179, distance: 56.3
click at [152, 175] on link "18697" at bounding box center [148, 174] width 16 height 8
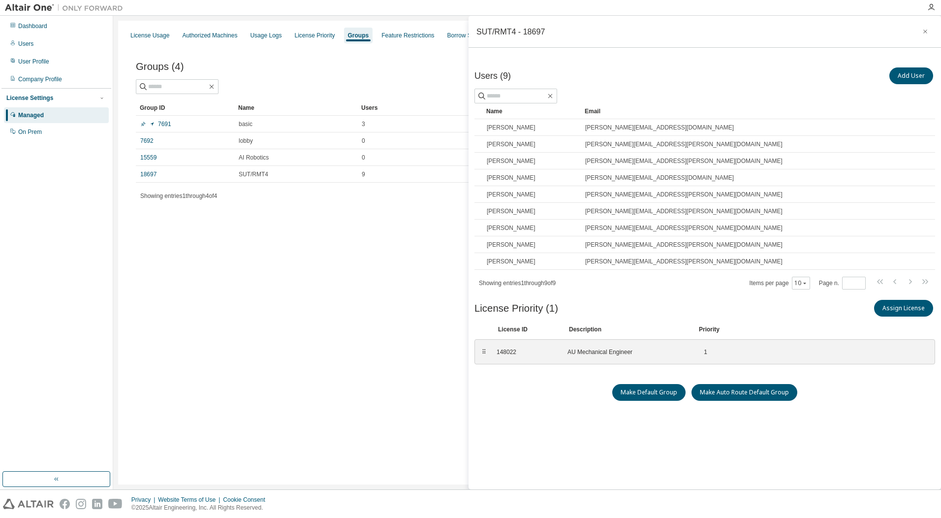
click at [367, 267] on div "License Usage Authorized Machines Usage Logs License Priority Groups Feature Re…" at bounding box center [527, 253] width 818 height 464
click at [905, 73] on button "Add User" at bounding box center [912, 75] width 44 height 17
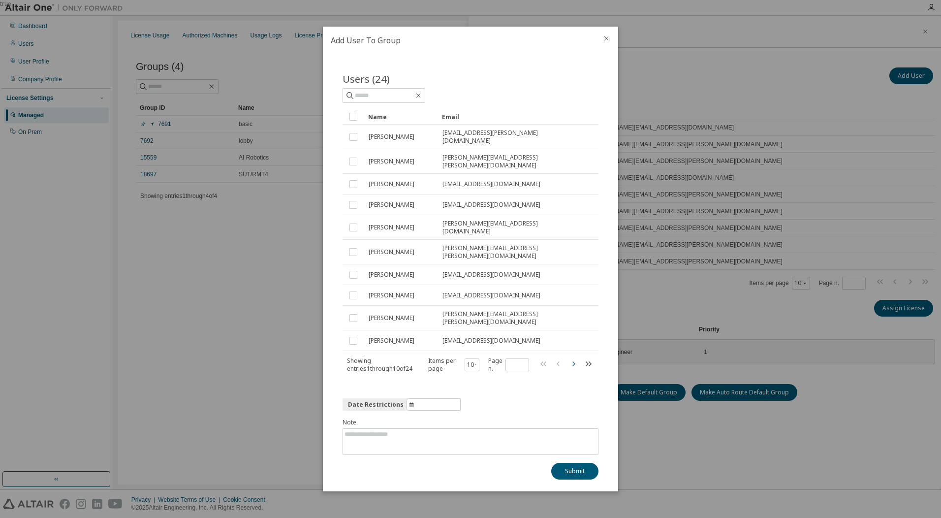
click at [574, 361] on icon "button" at bounding box center [574, 363] width 3 height 5
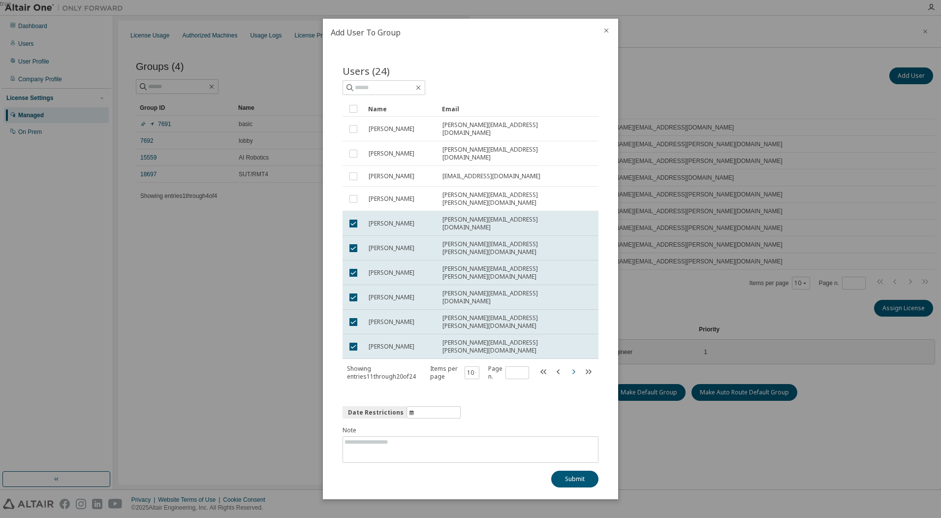
click at [573, 366] on icon "button" at bounding box center [574, 372] width 12 height 12
type input "*"
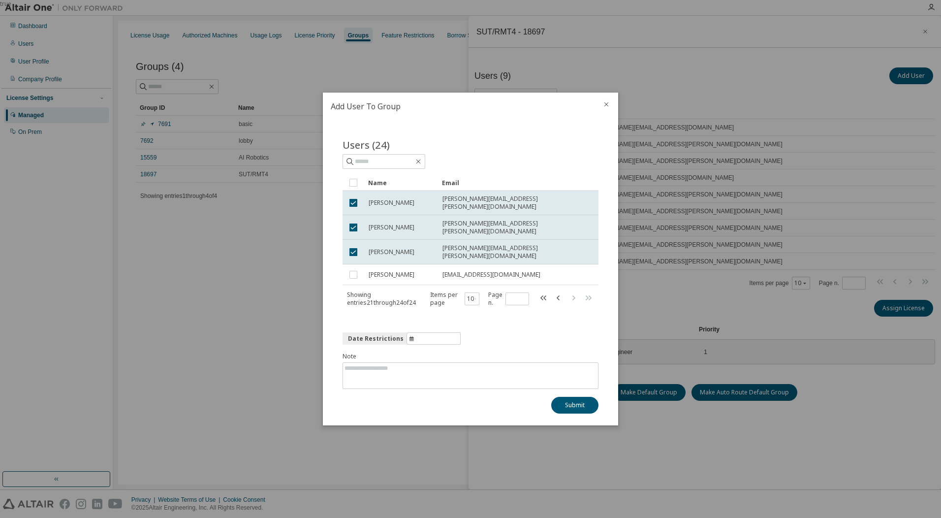
click at [607, 108] on icon "close" at bounding box center [607, 104] width 8 height 8
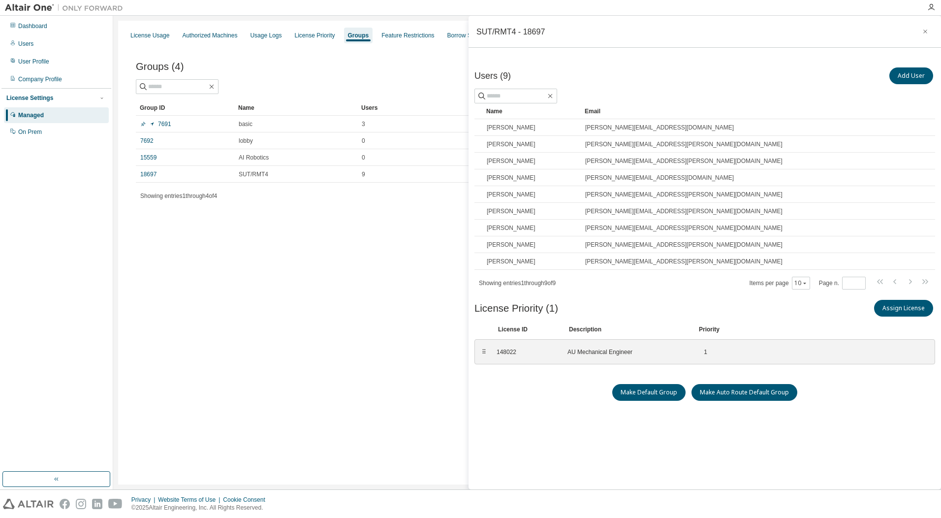
click at [287, 335] on div "License Usage Authorized Machines Usage Logs License Priority Groups Feature Re…" at bounding box center [527, 253] width 818 height 464
click at [293, 332] on div "License Usage Authorized Machines Usage Logs License Priority Groups Feature Re…" at bounding box center [527, 253] width 818 height 464
drag, startPoint x: 924, startPoint y: 32, endPoint x: 909, endPoint y: 42, distance: 17.1
click at [924, 33] on icon "button" at bounding box center [925, 32] width 7 height 8
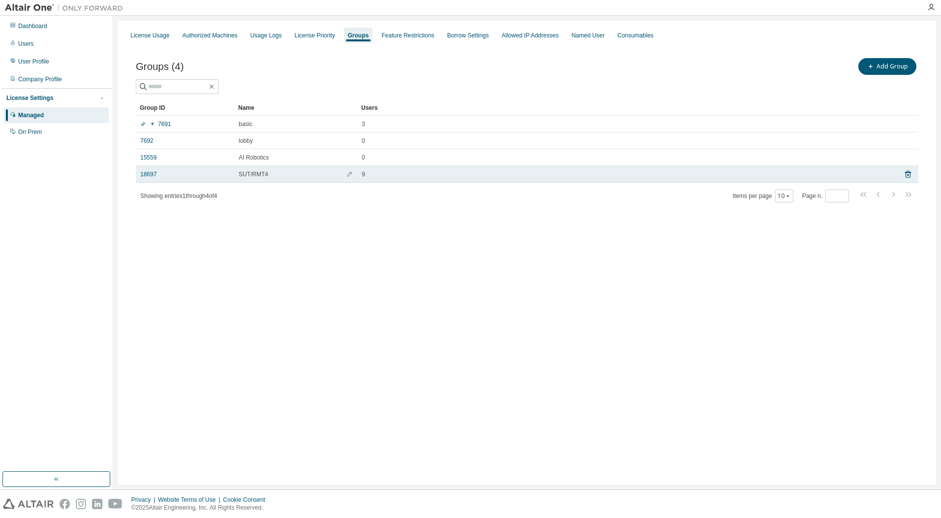
drag, startPoint x: 328, startPoint y: 238, endPoint x: 198, endPoint y: 180, distance: 141.9
click at [322, 238] on div "License Usage Authorized Machines Usage Logs License Priority Groups Feature Re…" at bounding box center [527, 253] width 818 height 464
click at [147, 175] on link "18697" at bounding box center [148, 174] width 16 height 8
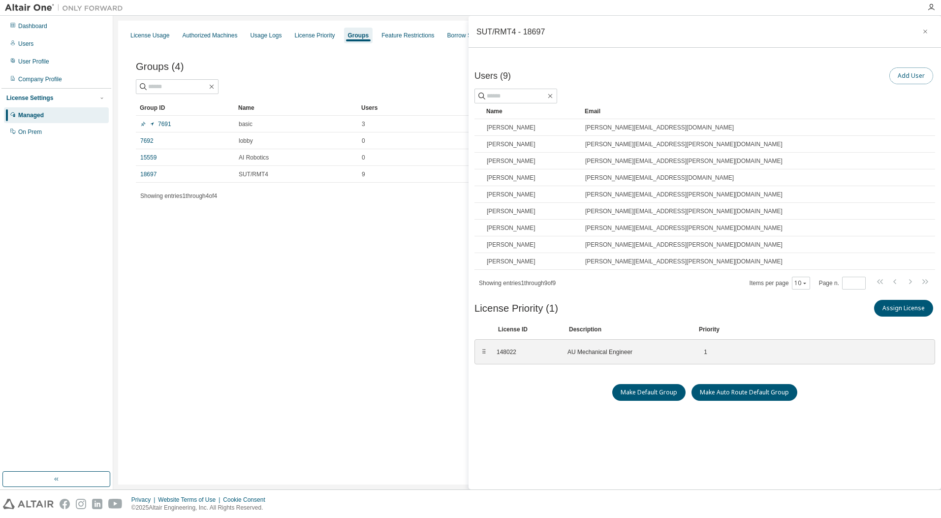
click at [900, 77] on button "Add User" at bounding box center [912, 75] width 44 height 17
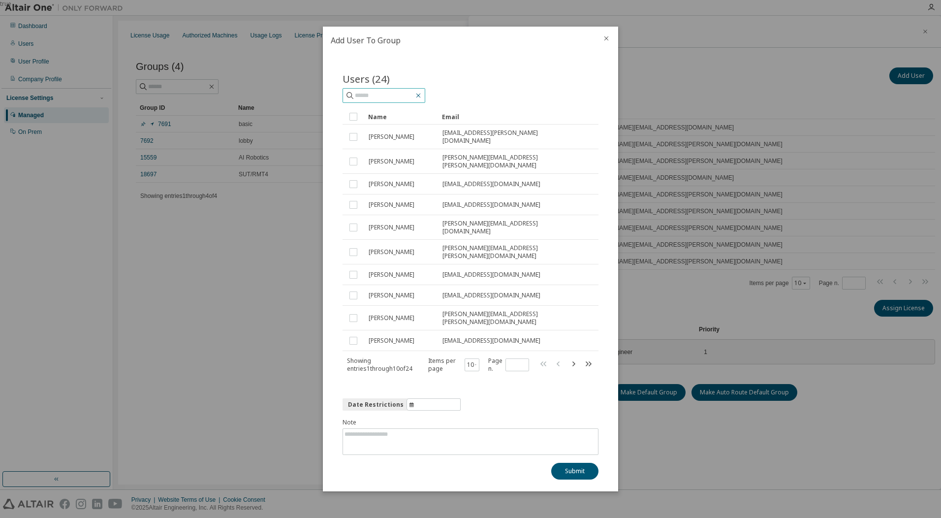
click at [422, 99] on icon "button" at bounding box center [418, 96] width 8 height 8
click at [524, 96] on div "Users (24)" at bounding box center [471, 87] width 256 height 31
click at [606, 41] on icon "close" at bounding box center [607, 38] width 4 height 4
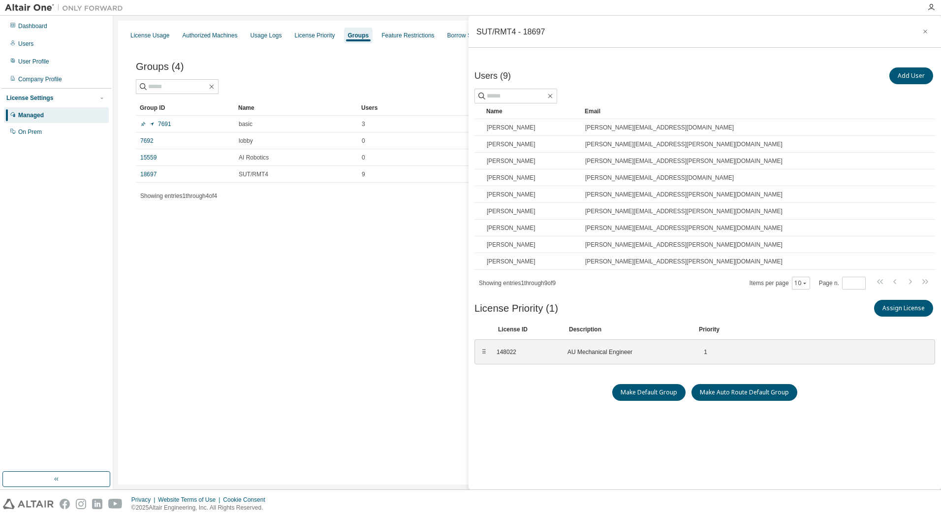
click at [254, 255] on div "License Usage Authorized Machines Usage Logs License Priority Groups Feature Re…" at bounding box center [527, 253] width 818 height 464
click at [31, 40] on div "Users" at bounding box center [25, 44] width 15 height 8
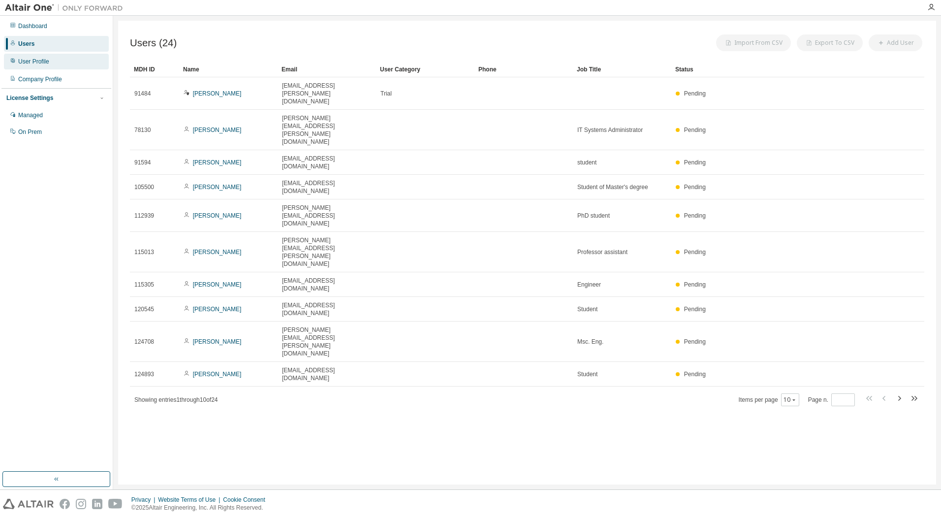
click at [39, 61] on div "User Profile" at bounding box center [33, 62] width 31 height 8
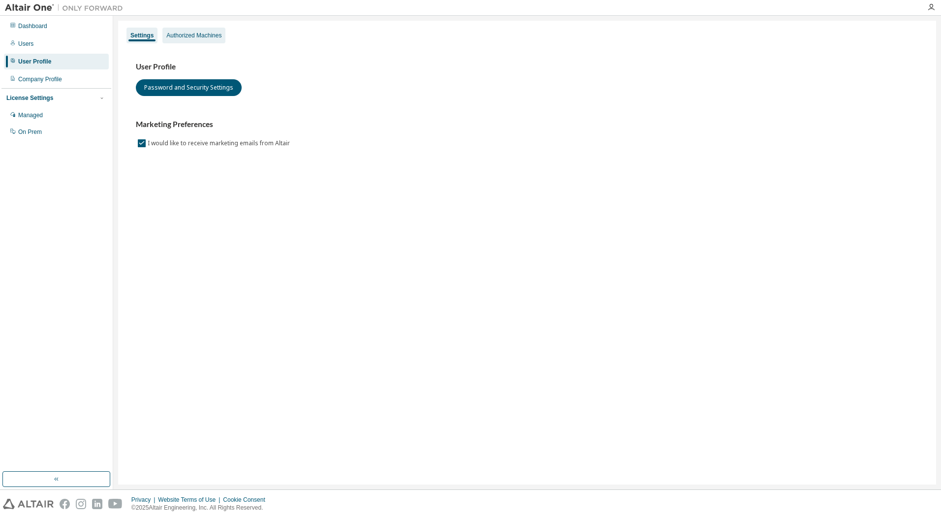
click at [214, 36] on div "Authorized Machines" at bounding box center [193, 36] width 55 height 8
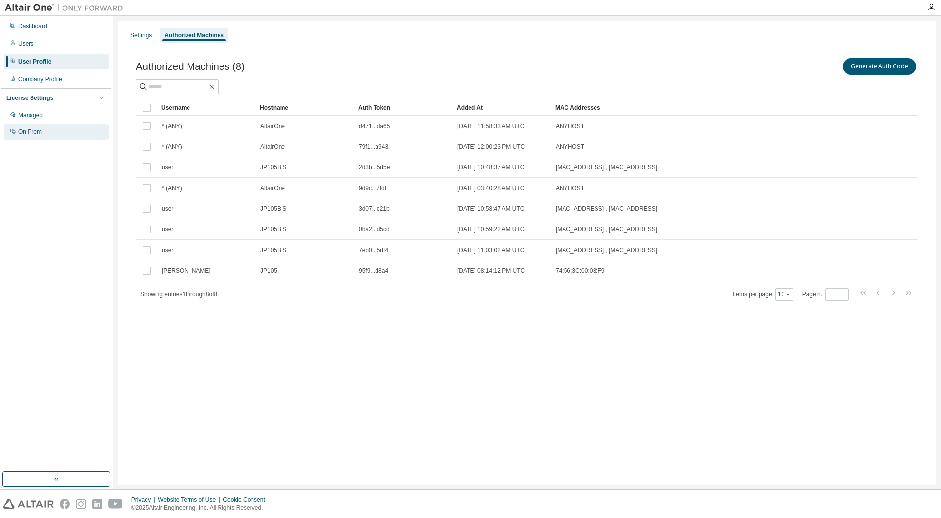
click at [43, 128] on div "On Prem" at bounding box center [56, 132] width 105 height 16
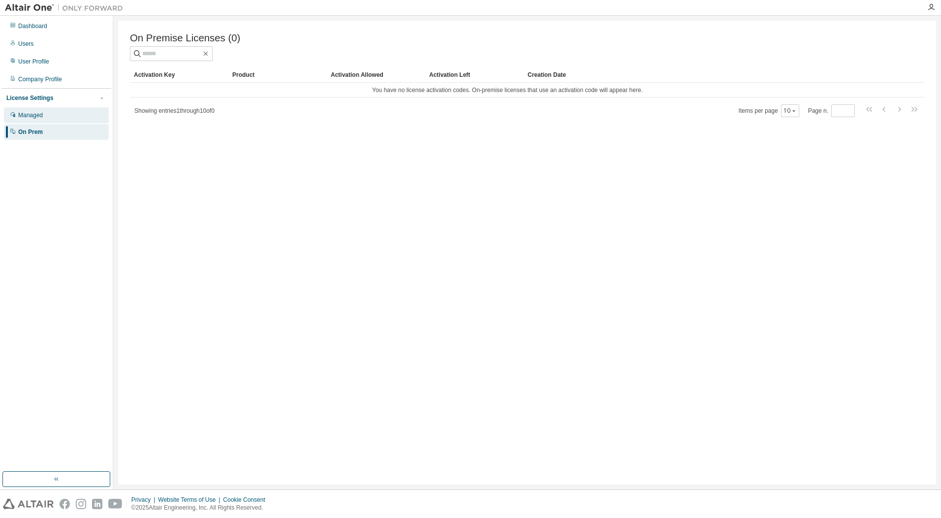
click at [35, 115] on div "Managed" at bounding box center [30, 115] width 25 height 8
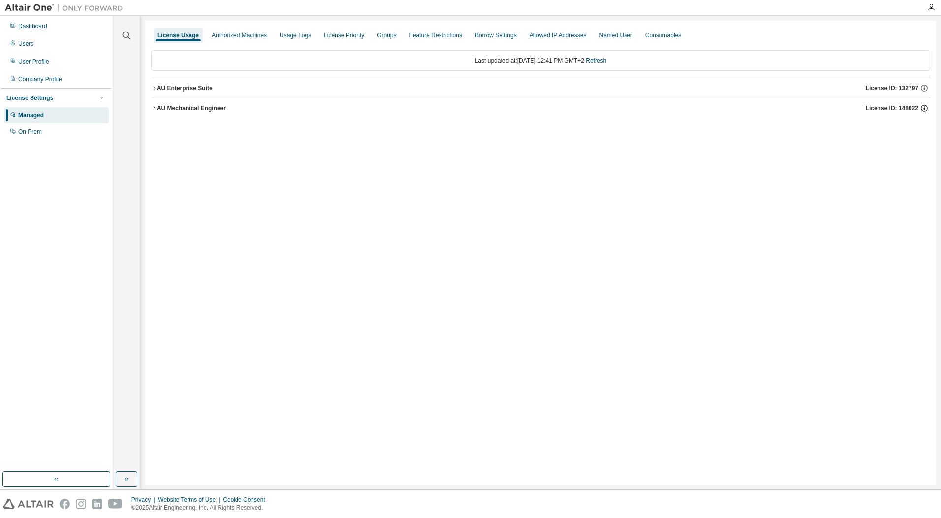
click at [926, 109] on icon "button" at bounding box center [924, 108] width 9 height 9
click at [632, 231] on div "License Usage Authorized Machines Usage Logs License Priority Groups Feature Re…" at bounding box center [540, 253] width 791 height 464
click at [63, 112] on div "Managed" at bounding box center [56, 115] width 105 height 16
click at [156, 107] on icon "button" at bounding box center [154, 108] width 6 height 6
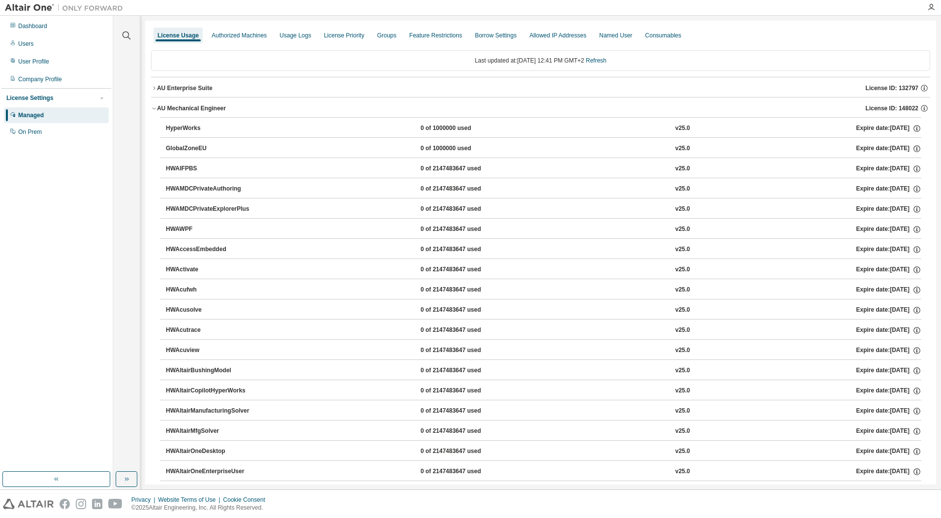
click at [154, 107] on icon "button" at bounding box center [154, 108] width 6 height 6
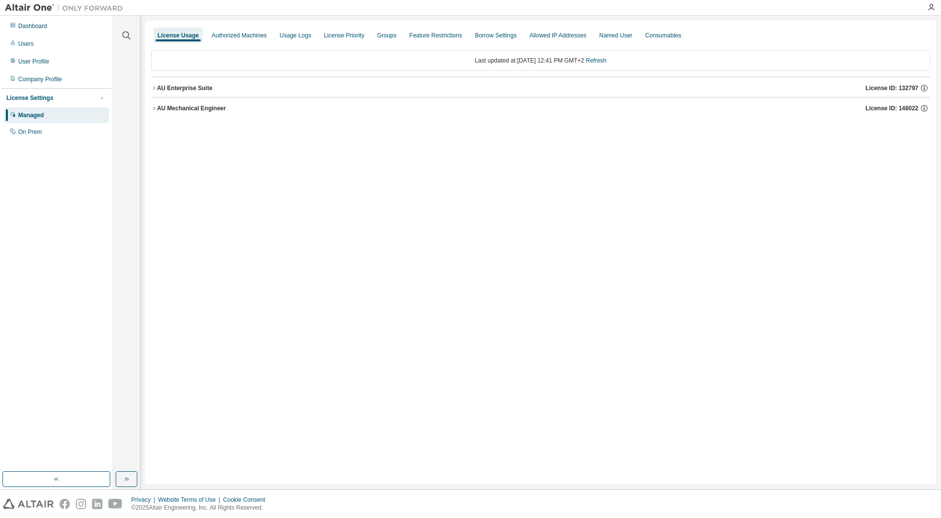
click at [35, 187] on div "Dashboard Users User Profile Company Profile License Settings Managed On Prem" at bounding box center [56, 243] width 110 height 453
click at [49, 76] on div "Company Profile" at bounding box center [40, 79] width 44 height 8
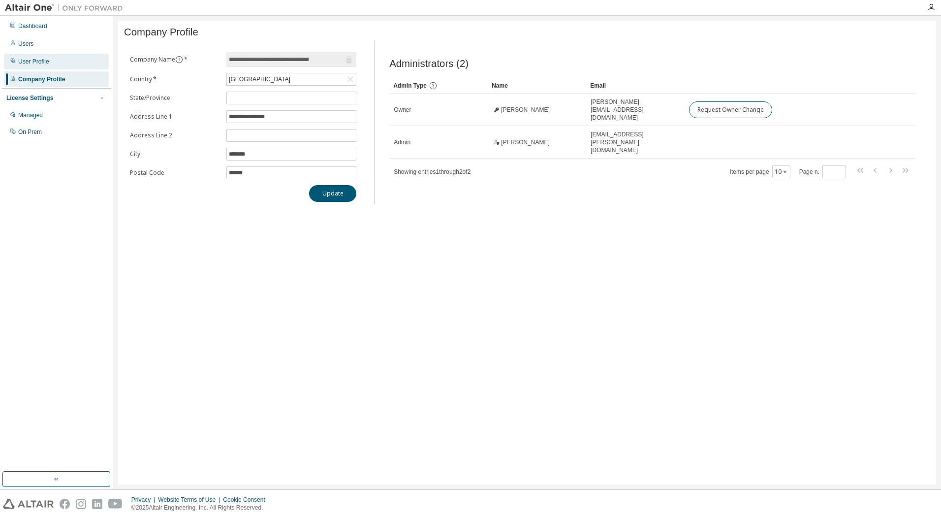
click at [43, 62] on div "User Profile" at bounding box center [33, 62] width 31 height 8
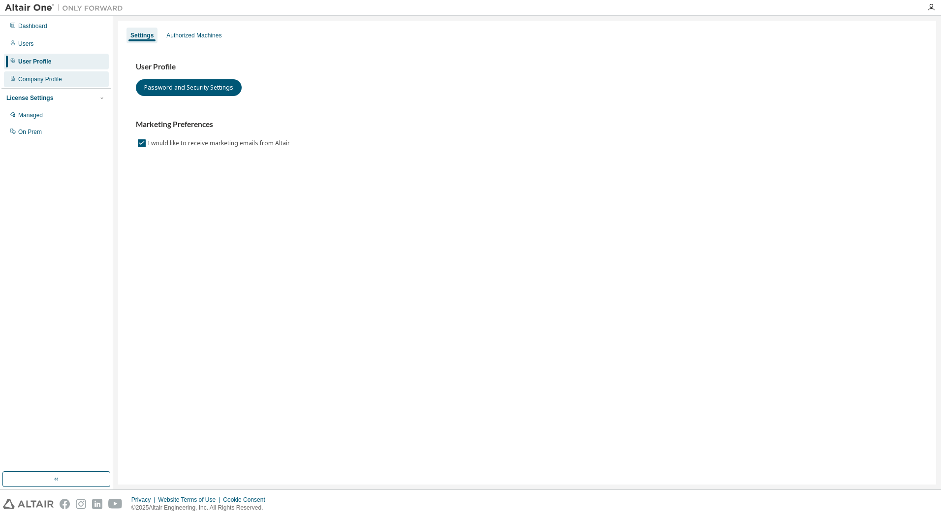
click at [39, 75] on div "Company Profile" at bounding box center [40, 79] width 44 height 8
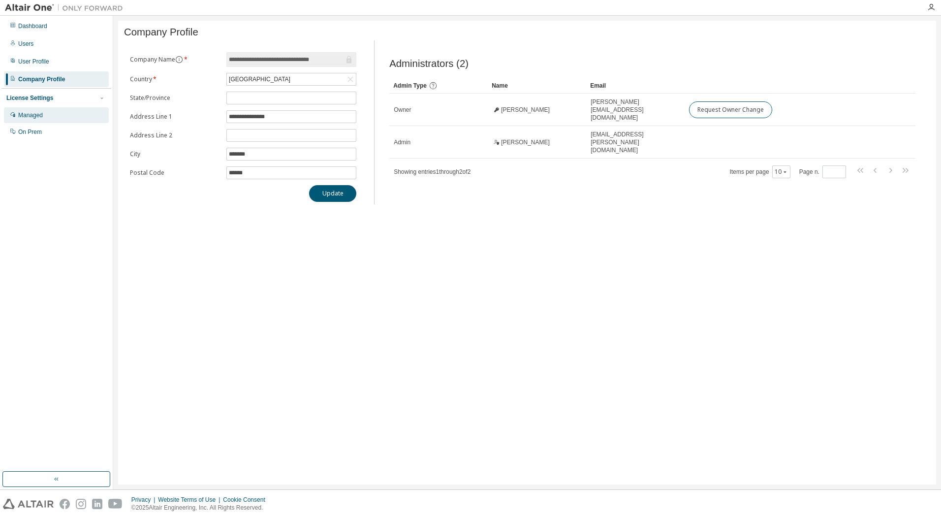
click at [38, 112] on div "Managed" at bounding box center [30, 115] width 25 height 8
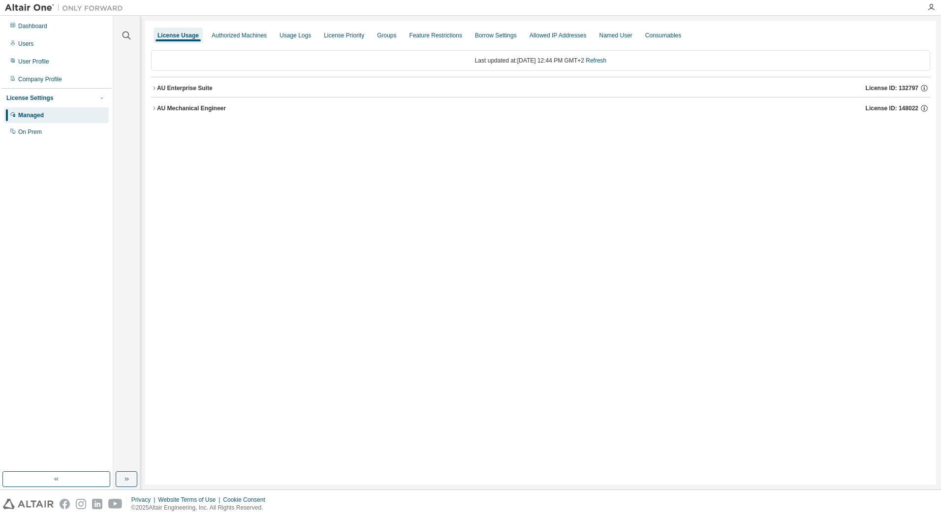
drag, startPoint x: 921, startPoint y: 111, endPoint x: 895, endPoint y: 113, distance: 25.2
click at [900, 113] on button "AU Mechanical Engineer License ID: 148022" at bounding box center [540, 108] width 779 height 22
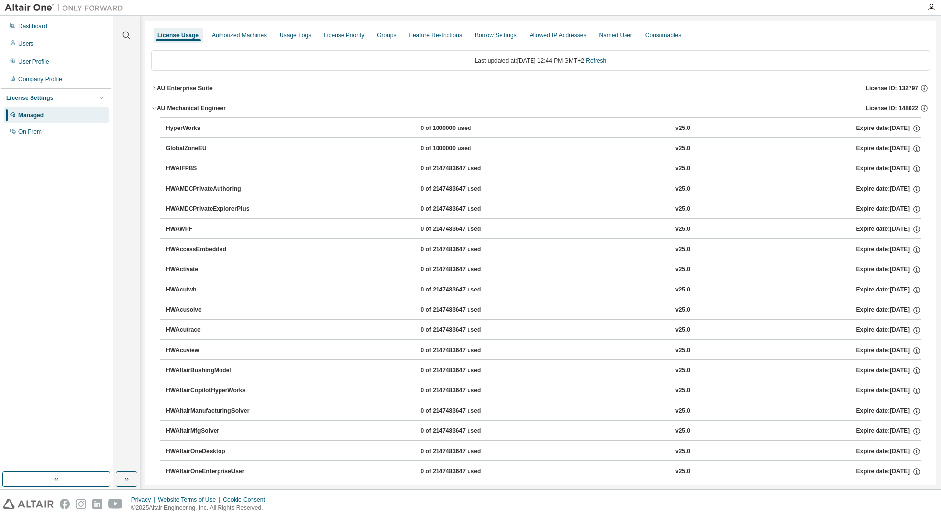
drag, startPoint x: 896, startPoint y: 113, endPoint x: 905, endPoint y: 109, distance: 9.2
click at [911, 113] on button "AU Mechanical Engineer License ID: 148022" at bounding box center [540, 108] width 779 height 22
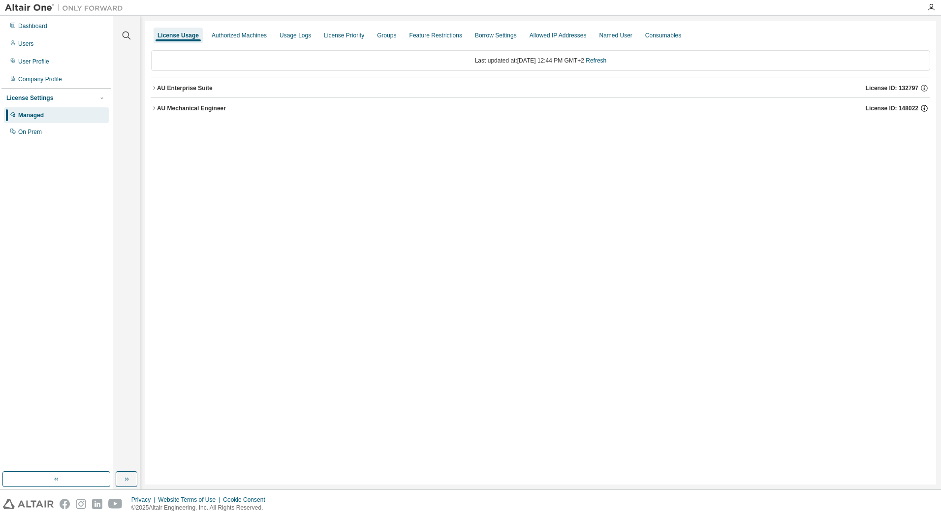
drag, startPoint x: 904, startPoint y: 109, endPoint x: 920, endPoint y: 110, distance: 16.3
click at [919, 110] on div "License ID: 148022" at bounding box center [898, 108] width 64 height 9
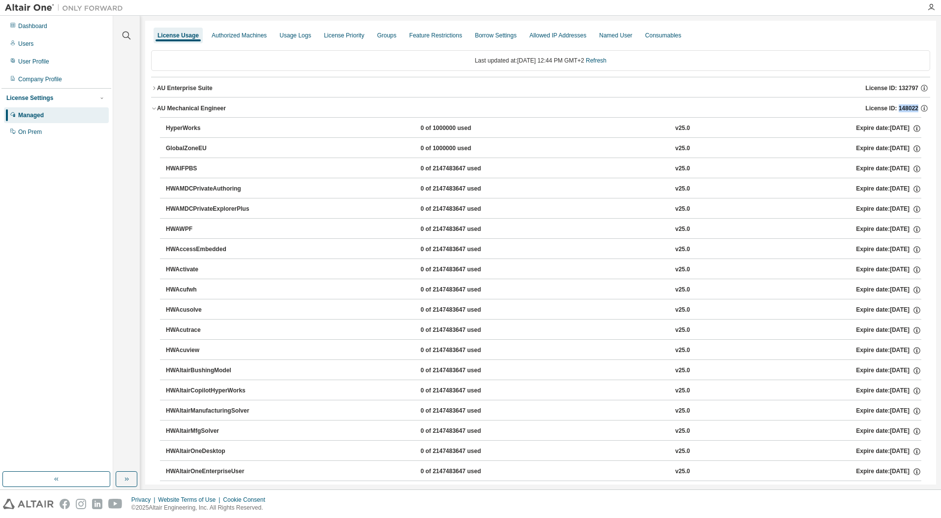
drag, startPoint x: 928, startPoint y: 109, endPoint x: 894, endPoint y: 110, distance: 33.5
copy span "148022"
